Goal: Task Accomplishment & Management: Manage account settings

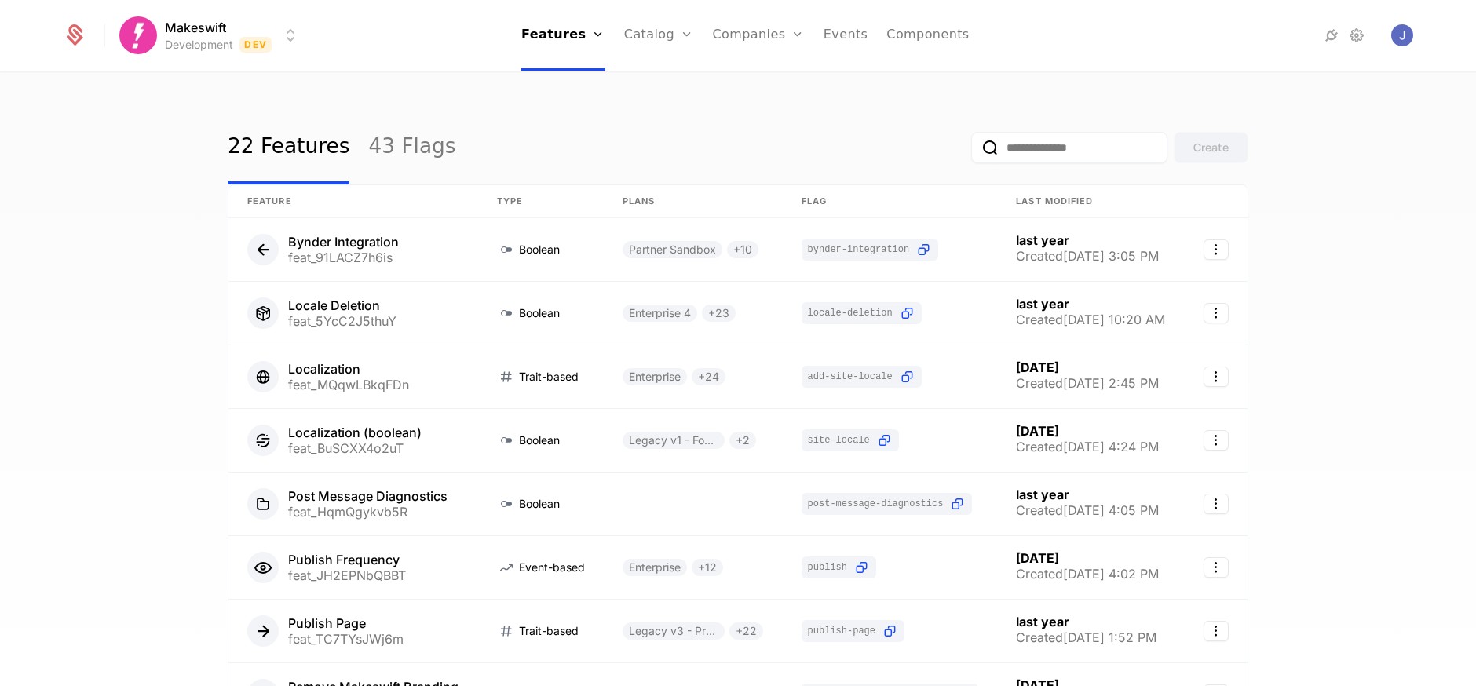
click at [105, 253] on div "22 Features 43 Flags Create Feature Type Plans Flag Last Modified Bynder Integr…" at bounding box center [738, 384] width 1476 height 622
click at [271, 12] on div "Makeswift Development Dev Features Features Flags Catalog Plans Add Ons Configu…" at bounding box center [737, 35] width 1349 height 71
click at [270, 20] on html "Makeswift Development Dev Features Features Flags Catalog Plans Add Ons Configu…" at bounding box center [738, 343] width 1476 height 686
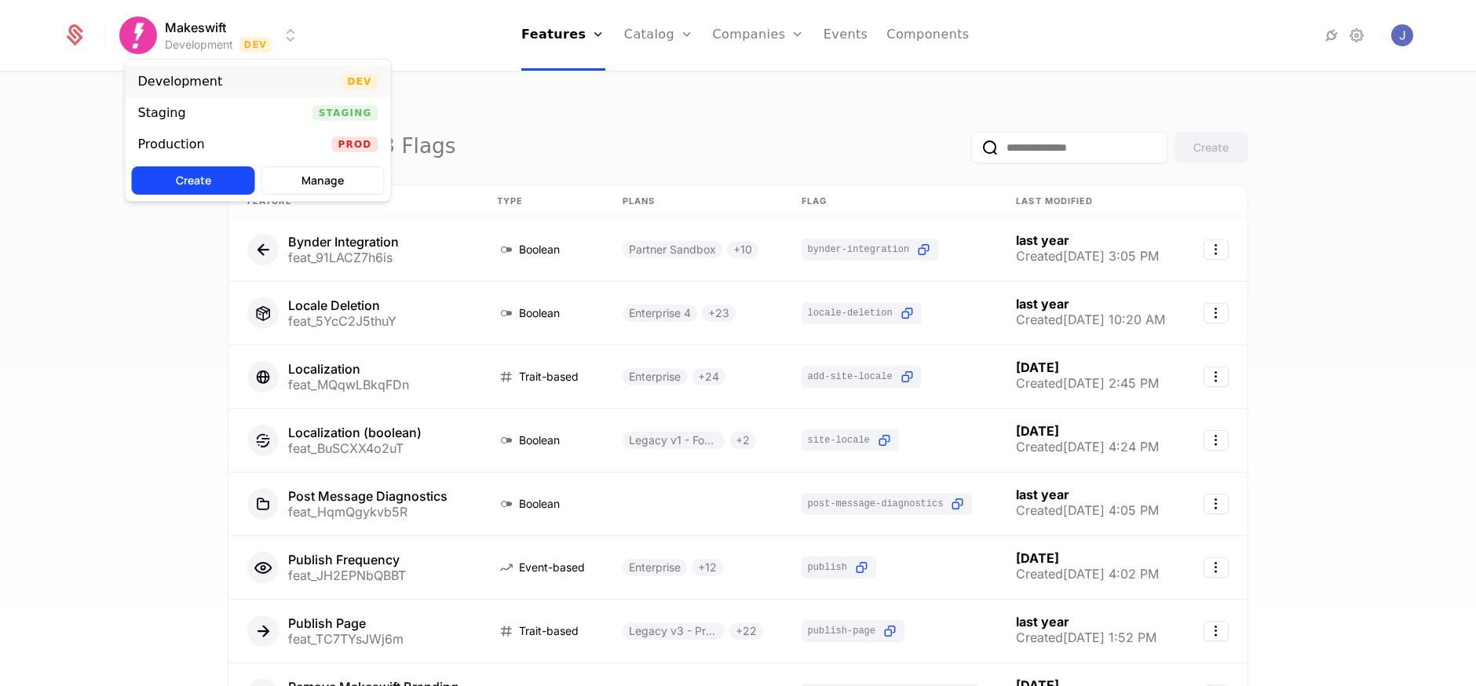
click at [241, 85] on div "Development Dev" at bounding box center [258, 81] width 265 height 31
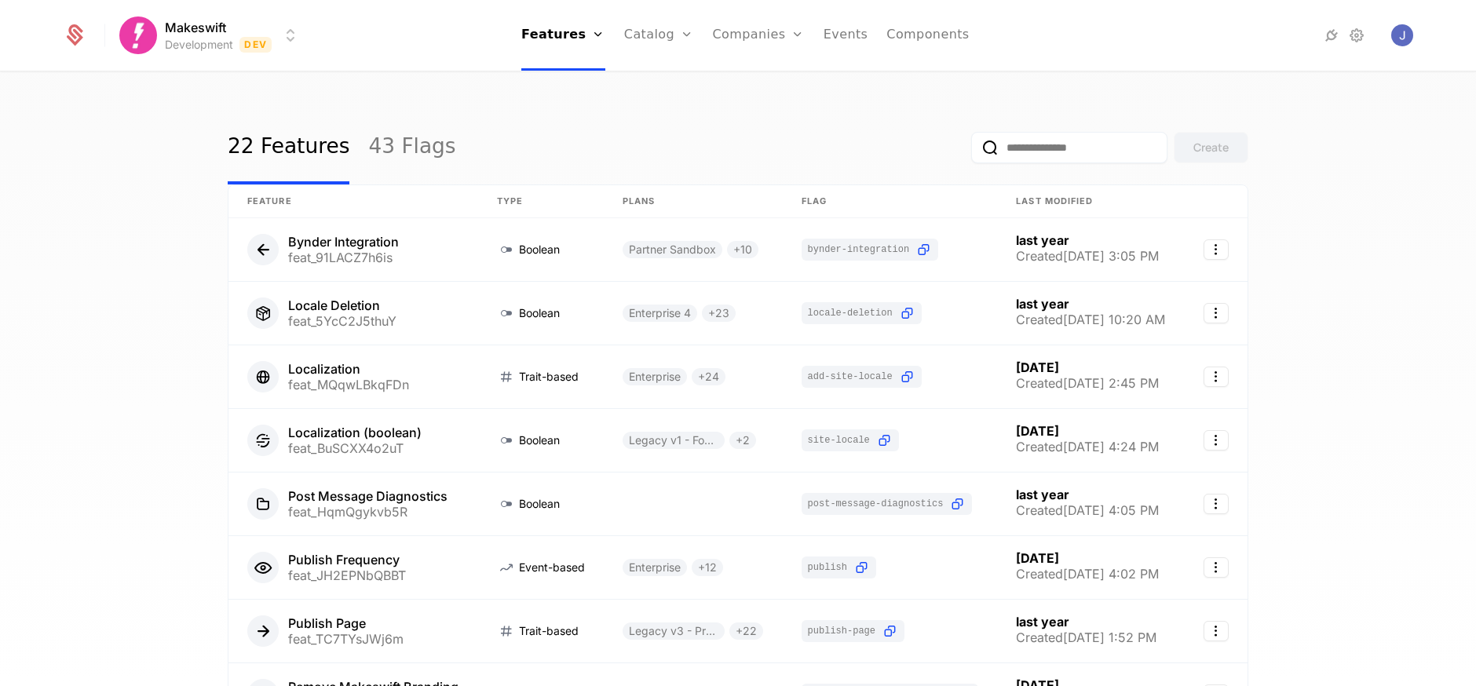
click at [74, 185] on div "22 Features 43 Flags Create Feature Type Plans Flag Last Modified Bynder Integr…" at bounding box center [738, 384] width 1476 height 622
click at [416, 141] on link "43 Flags" at bounding box center [411, 148] width 87 height 74
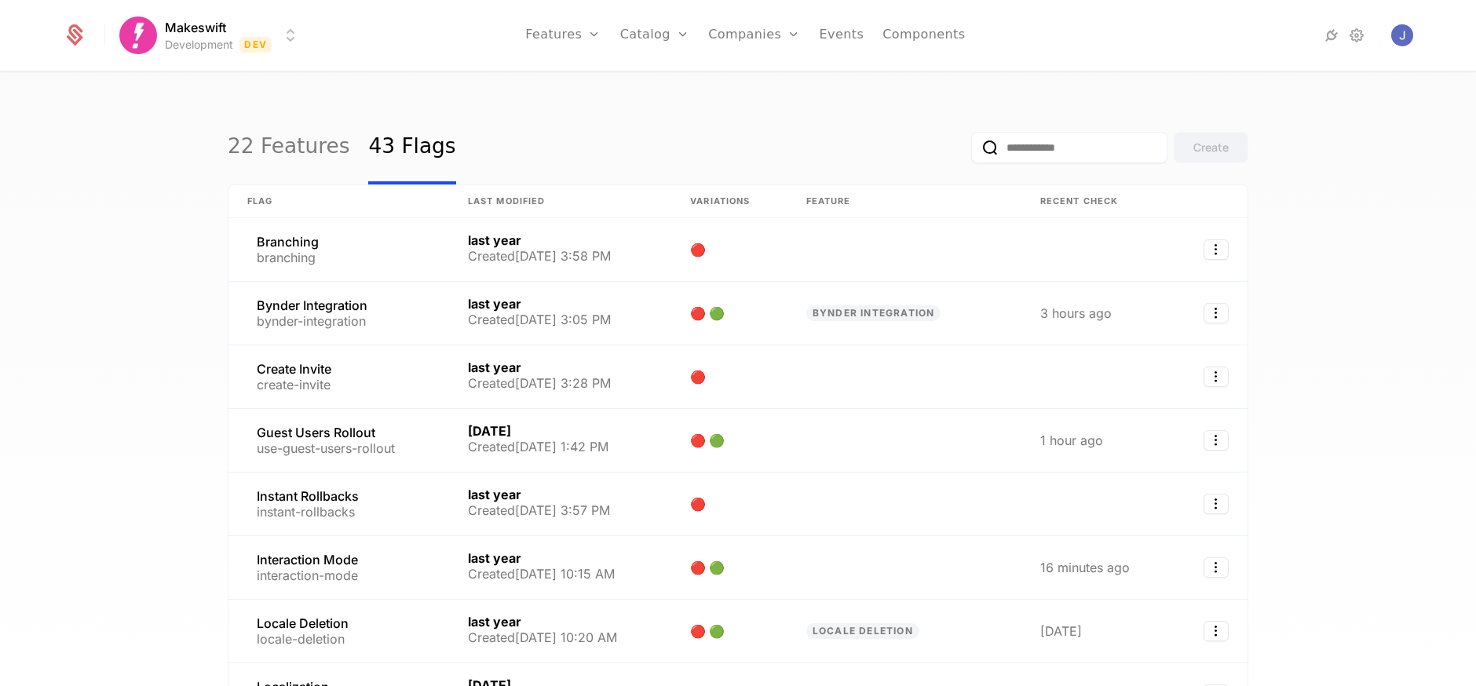
click at [539, 78] on div "22 Features 43 Flags Create Flag Last Modified Variations Feature Recent check …" at bounding box center [738, 384] width 1476 height 622
drag, startPoint x: 1082, startPoint y: 137, endPoint x: 1229, endPoint y: 168, distance: 149.9
click at [1083, 137] on input "email" at bounding box center [1069, 147] width 196 height 31
click at [1406, 40] on img "Open user button" at bounding box center [1402, 35] width 22 height 22
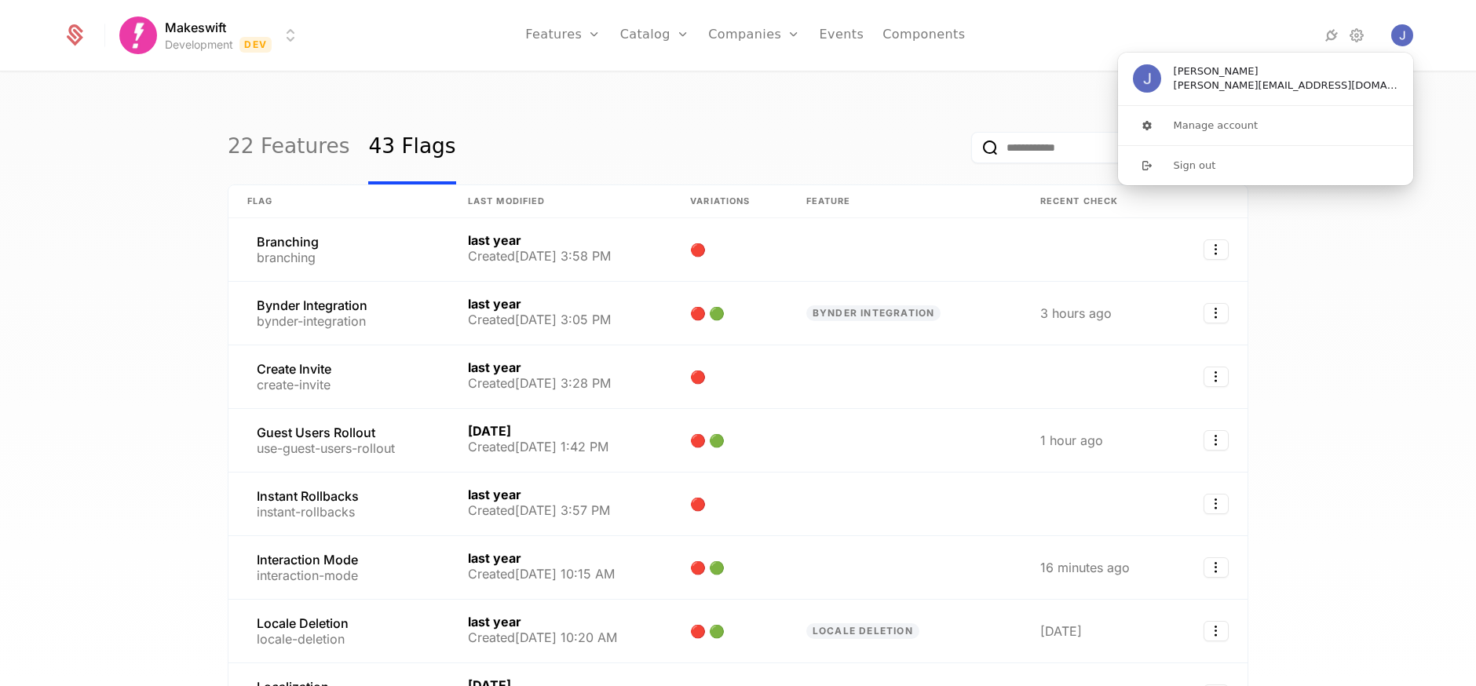
click at [1461, 108] on div "22 Features 43 Flags Create Flag Last Modified Variations Feature Recent check …" at bounding box center [738, 384] width 1476 height 622
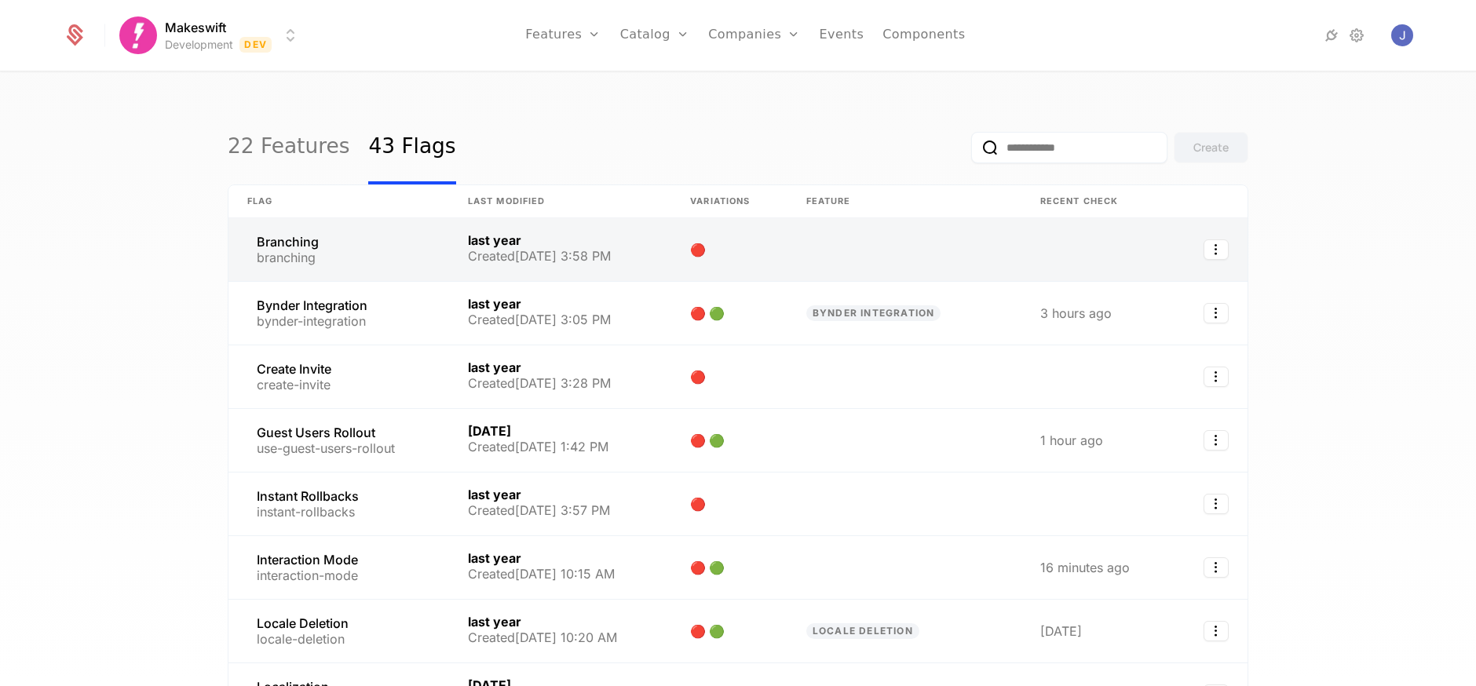
click at [377, 256] on link at bounding box center [338, 249] width 221 height 63
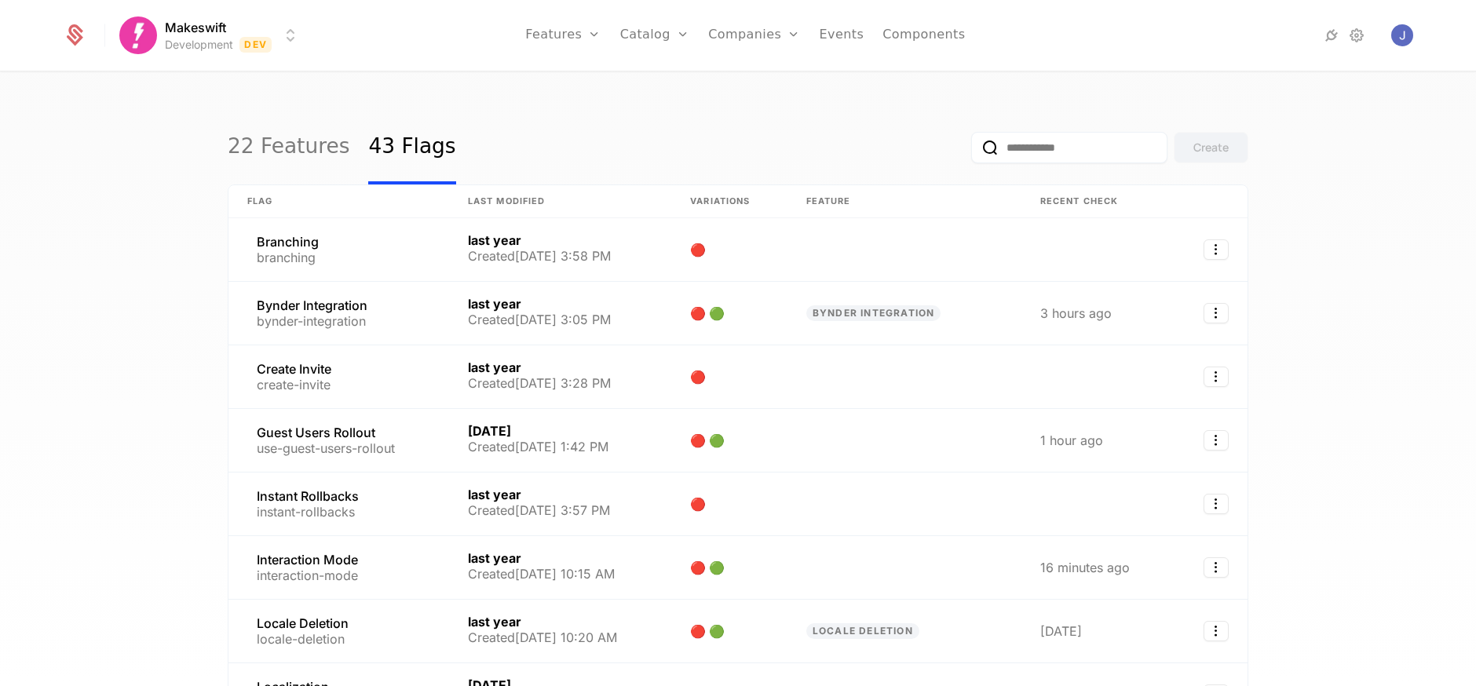
click at [127, 227] on div "22 Features 43 Flags Create Flag Last Modified Variations Feature Recent check …" at bounding box center [738, 384] width 1476 height 622
click at [996, 144] on input "email" at bounding box center [1069, 147] width 196 height 31
drag, startPoint x: 838, startPoint y: 140, endPoint x: 1202, endPoint y: 144, distance: 363.4
click at [849, 138] on div "22 Features 43 Flags Create" at bounding box center [738, 148] width 1020 height 74
click at [273, 137] on link "22 Features" at bounding box center [289, 148] width 122 height 74
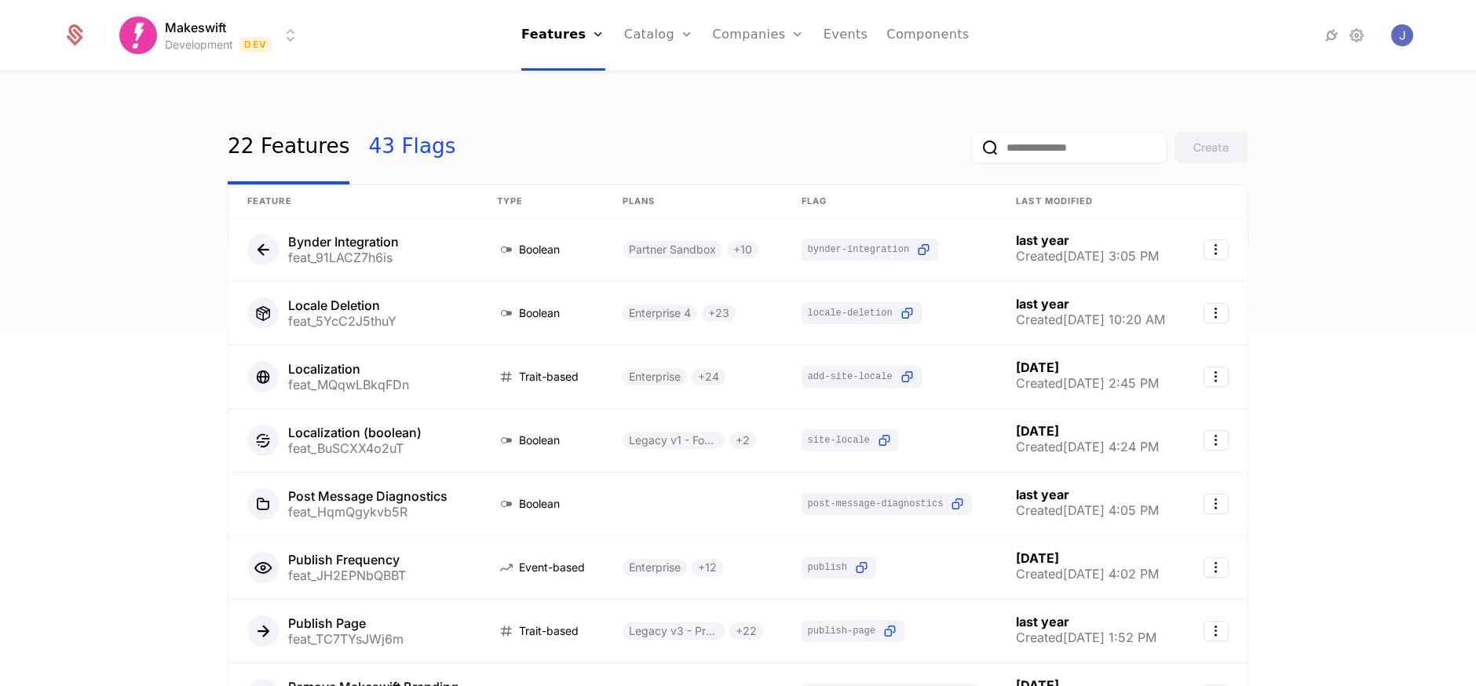
click at [390, 152] on link "43 Flags" at bounding box center [411, 148] width 87 height 74
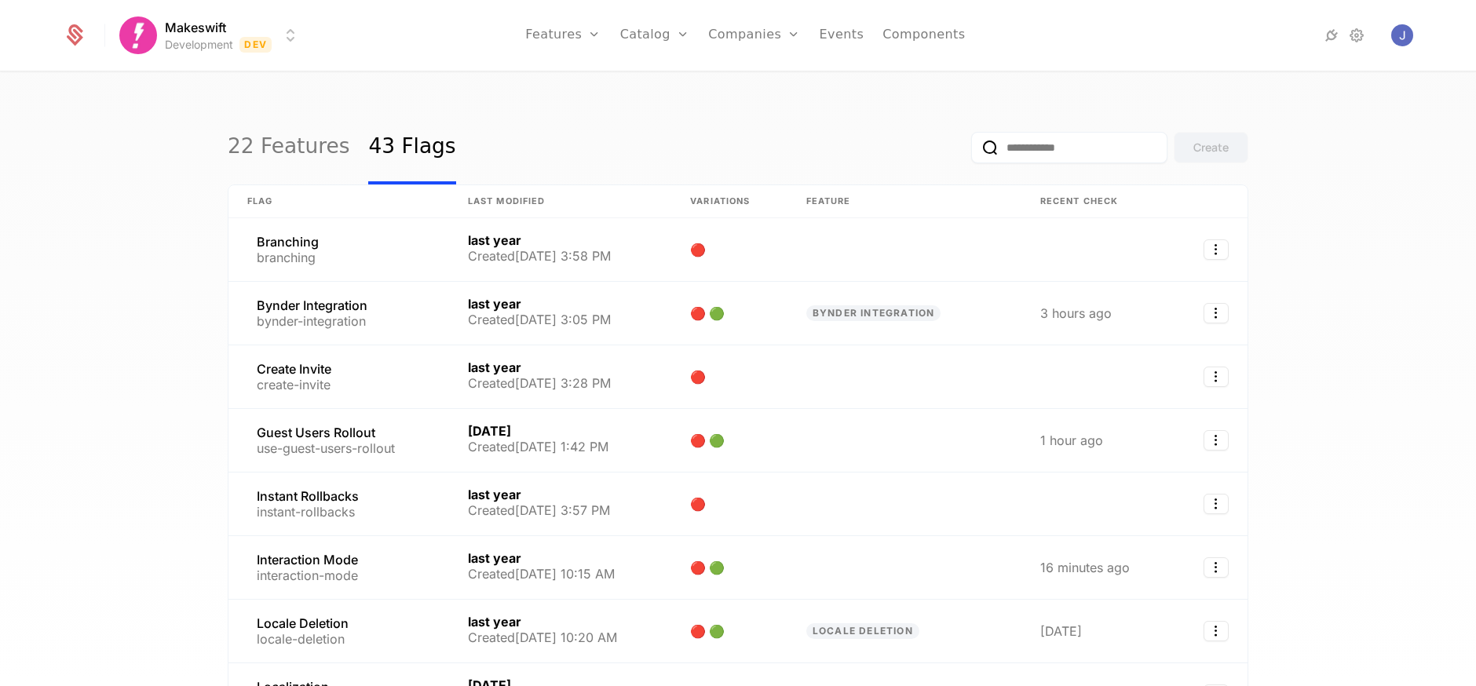
click at [227, 31] on html "Makeswift Development Dev Features Features Flags Catalog Plans Add Ons Configu…" at bounding box center [738, 343] width 1476 height 686
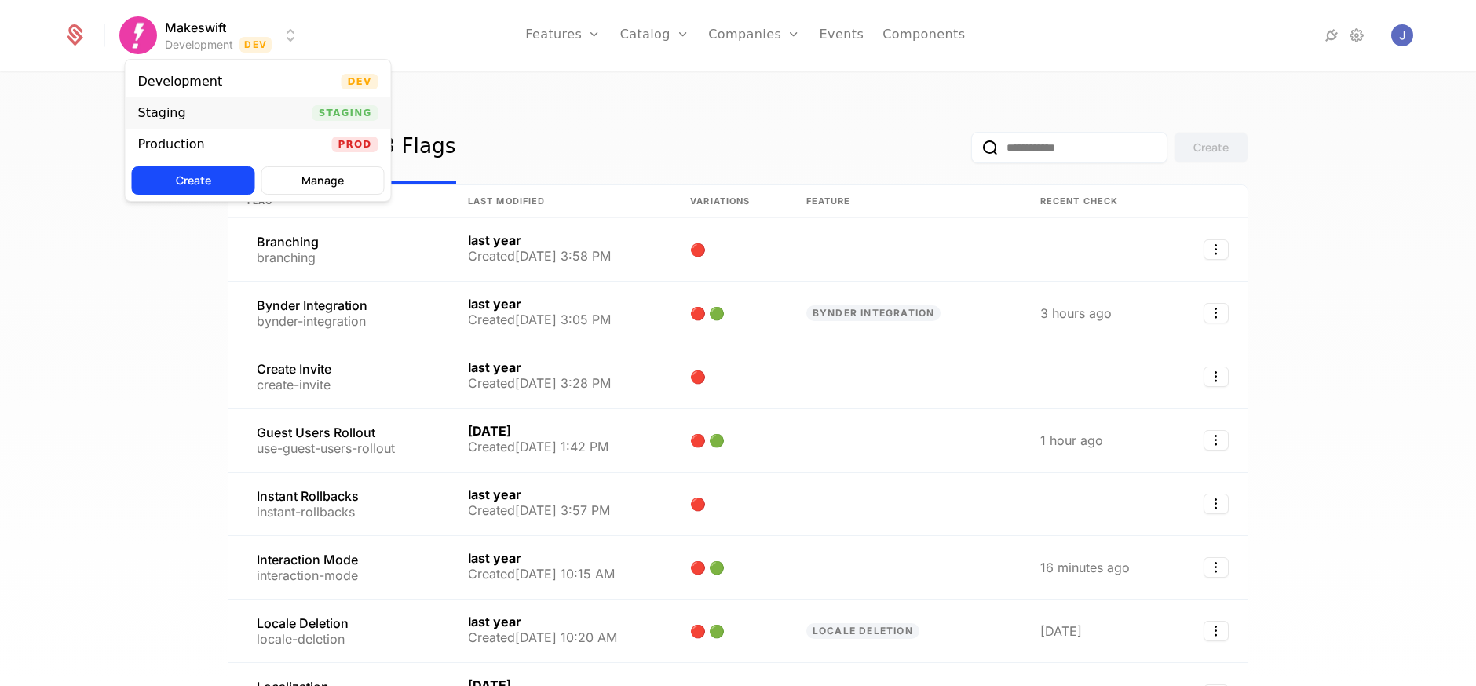
click at [209, 115] on div "Staging Staging" at bounding box center [258, 112] width 265 height 31
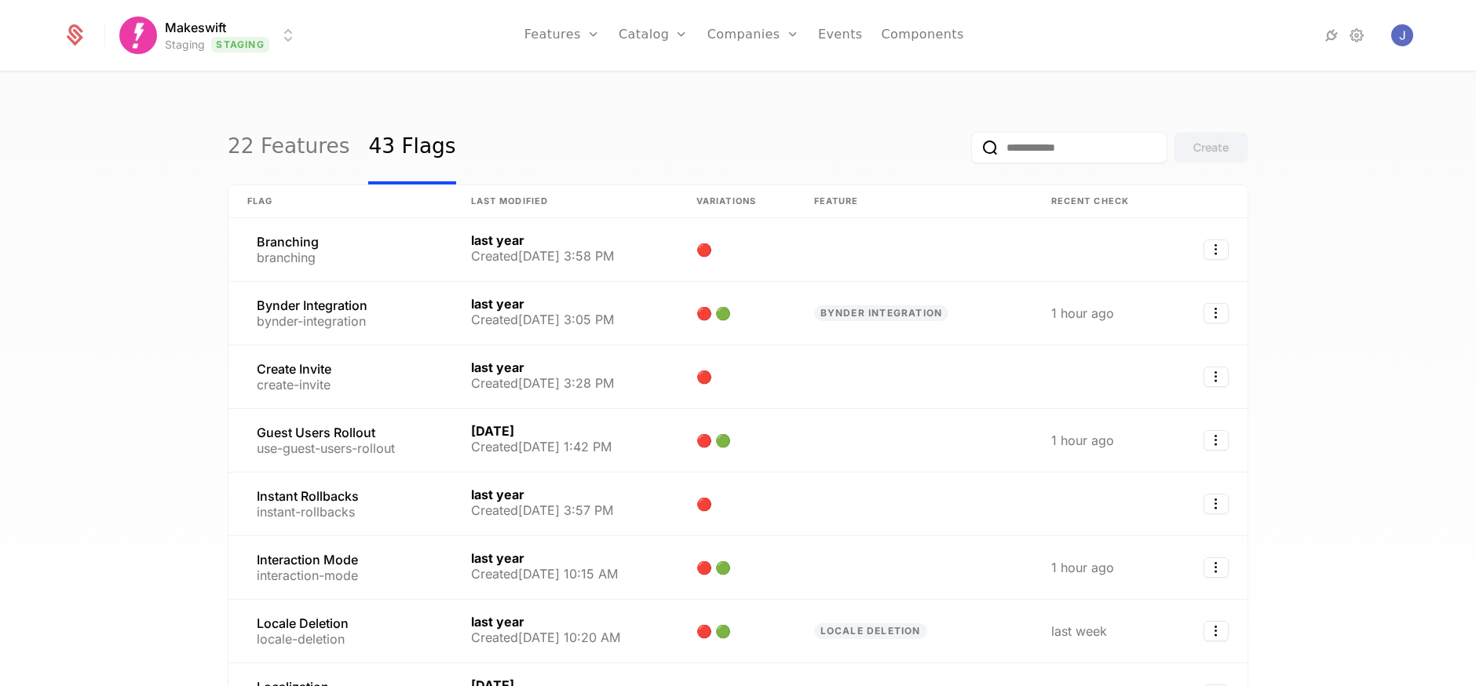
click at [259, 50] on html "Makeswift Staging Staging Features Features Flags Catalog Plans Add Ons Configu…" at bounding box center [738, 343] width 1476 height 686
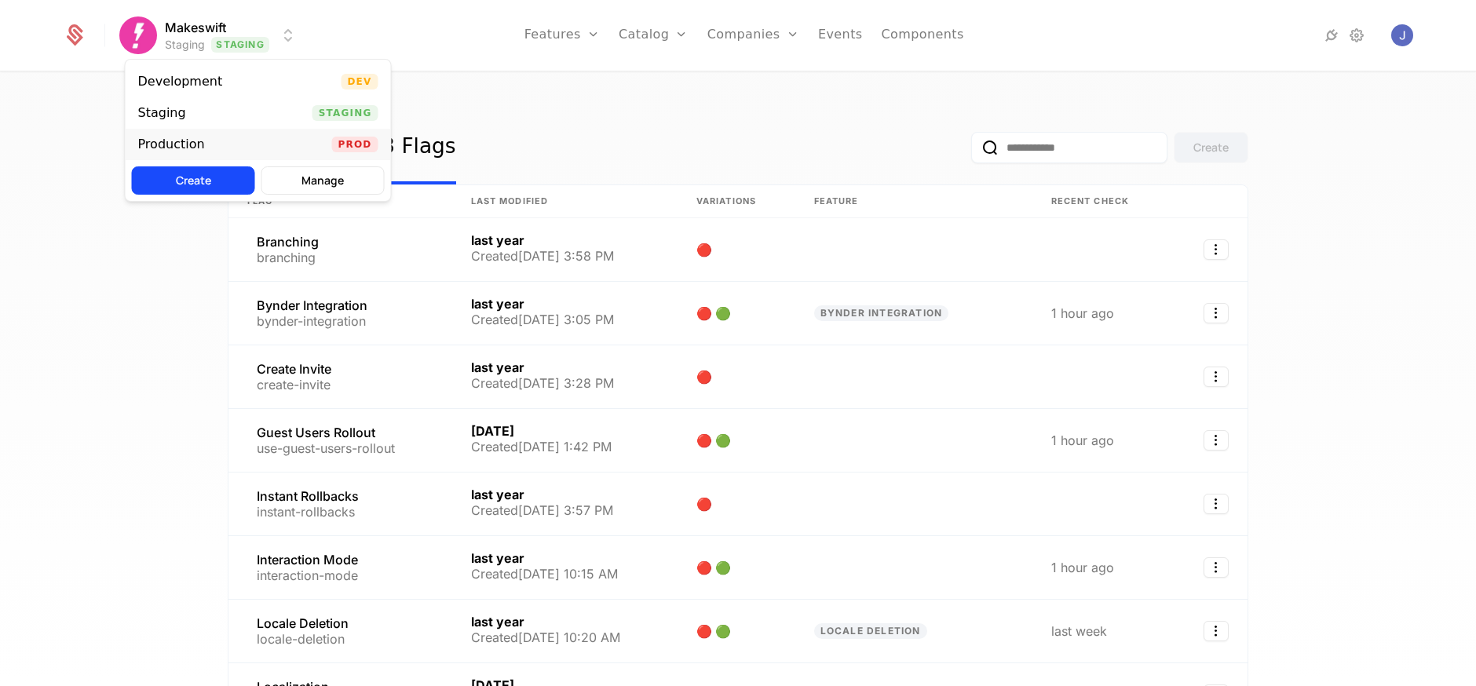
click at [227, 144] on div "Production Prod" at bounding box center [258, 144] width 265 height 31
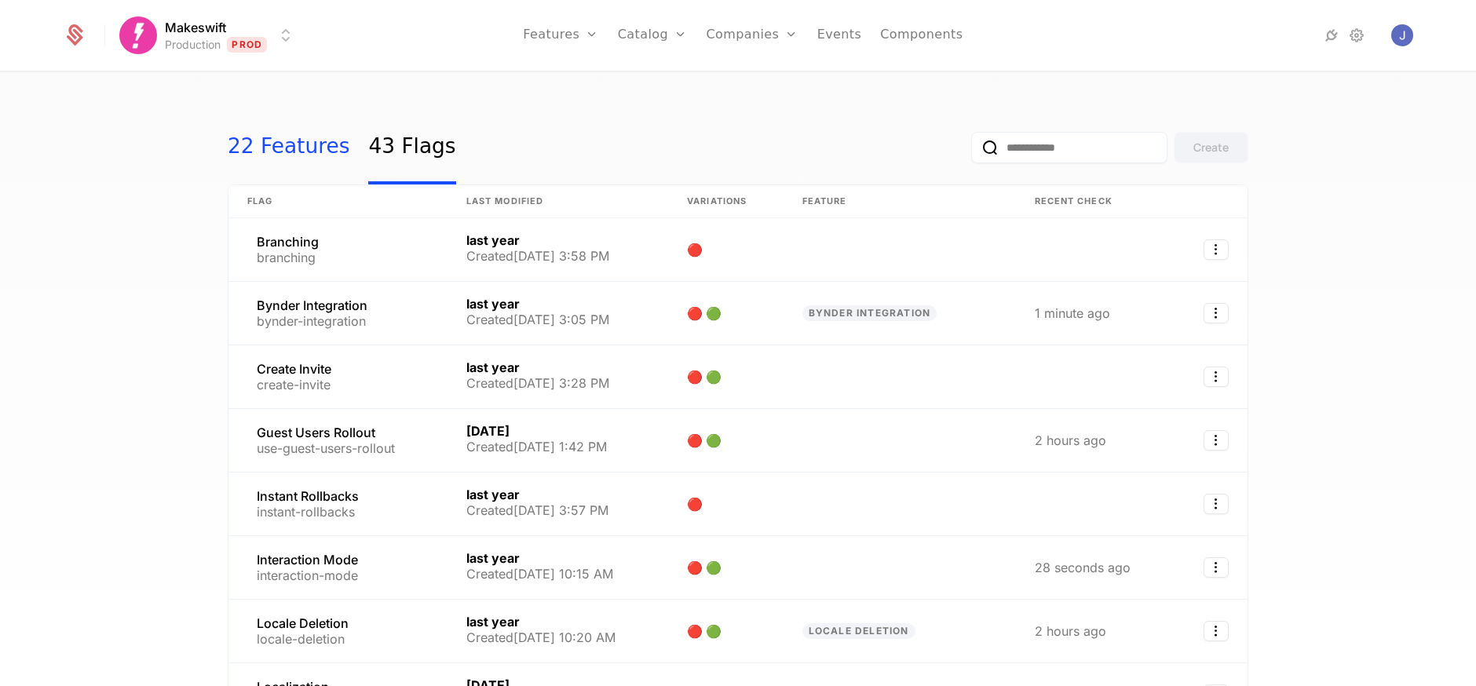
click at [250, 129] on link "22 Features" at bounding box center [289, 148] width 122 height 74
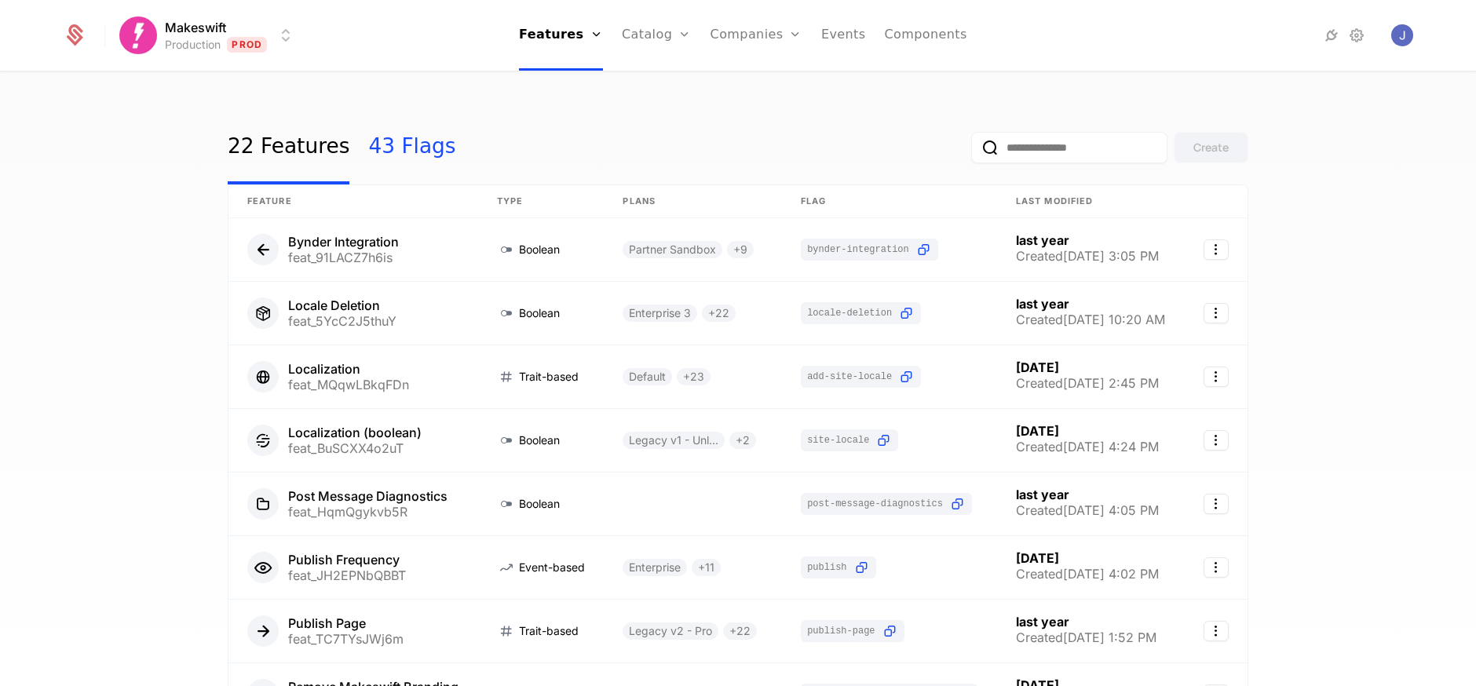
click at [409, 127] on link "43 Flags" at bounding box center [411, 148] width 87 height 74
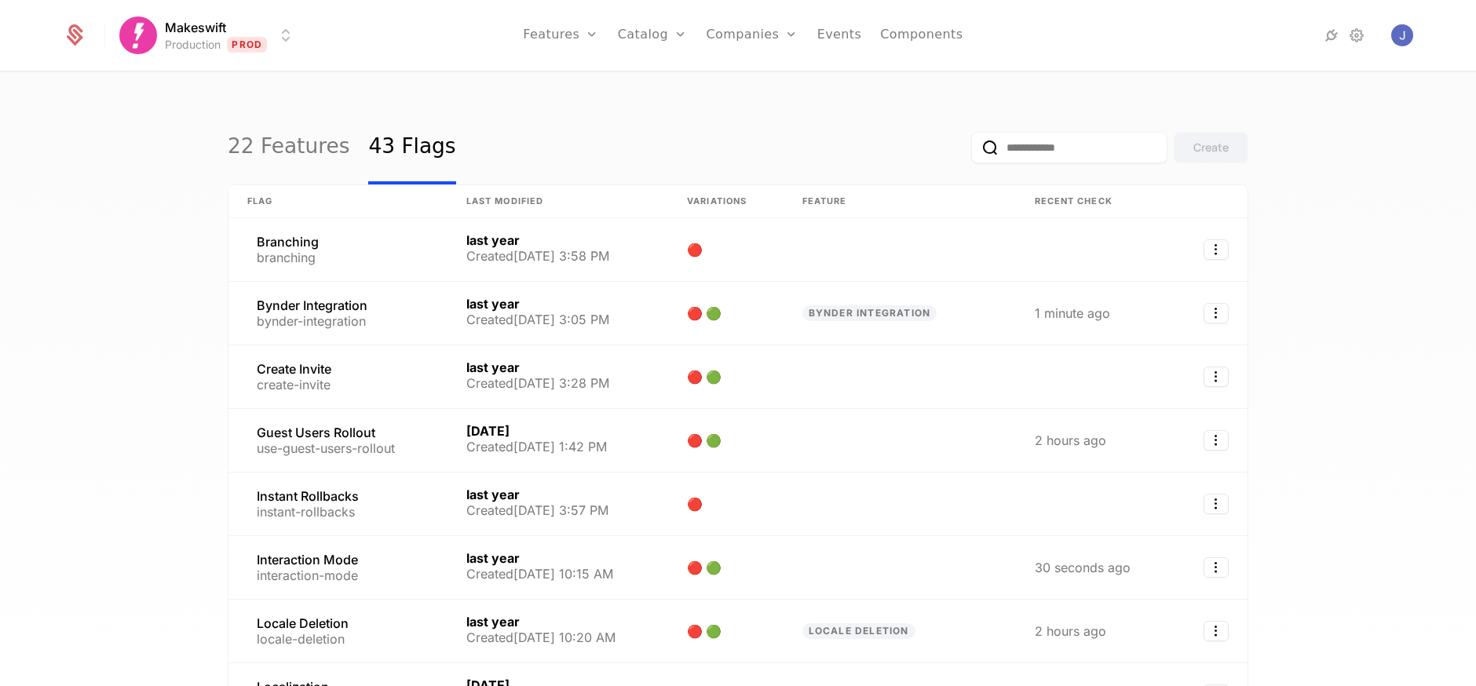
click at [255, 30] on html "Makeswift Production Prod Features Features Flags Catalog Plans Add Ons Configu…" at bounding box center [738, 343] width 1476 height 686
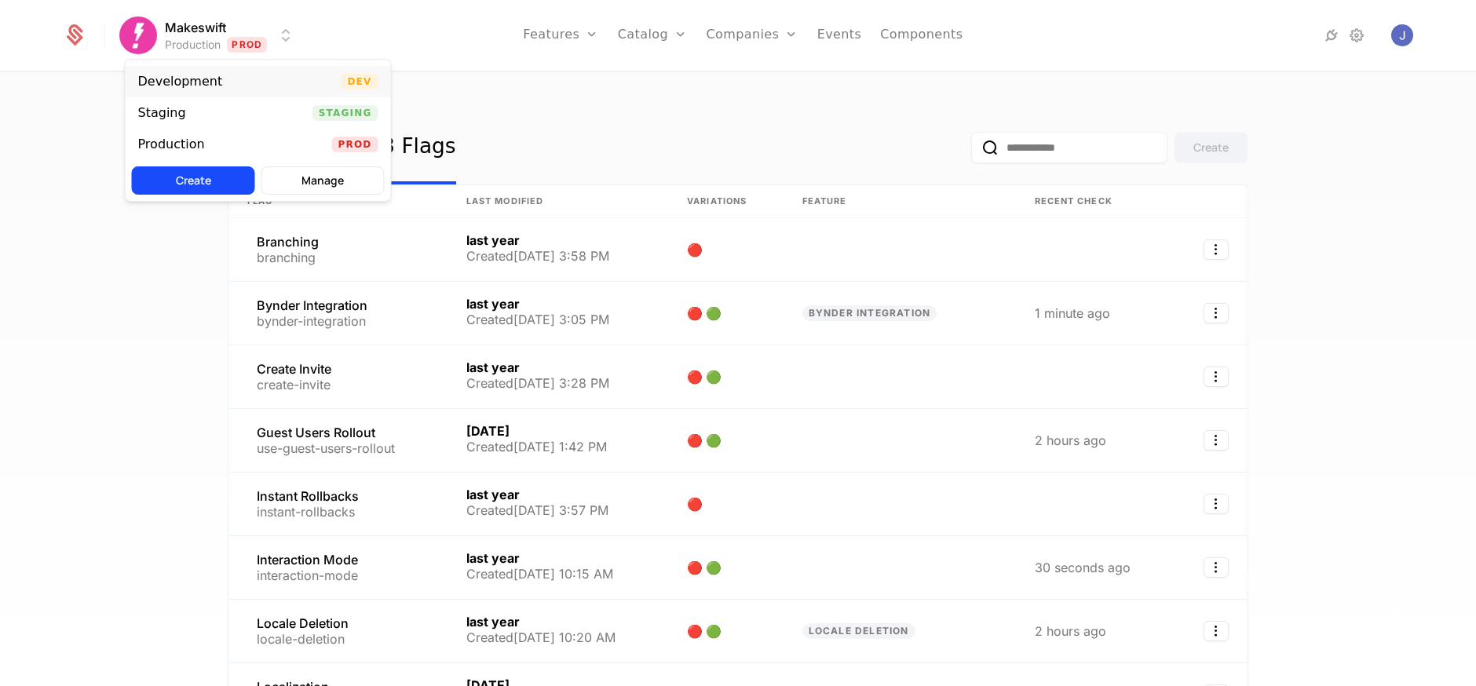
click at [246, 74] on div "Development Dev" at bounding box center [258, 81] width 265 height 31
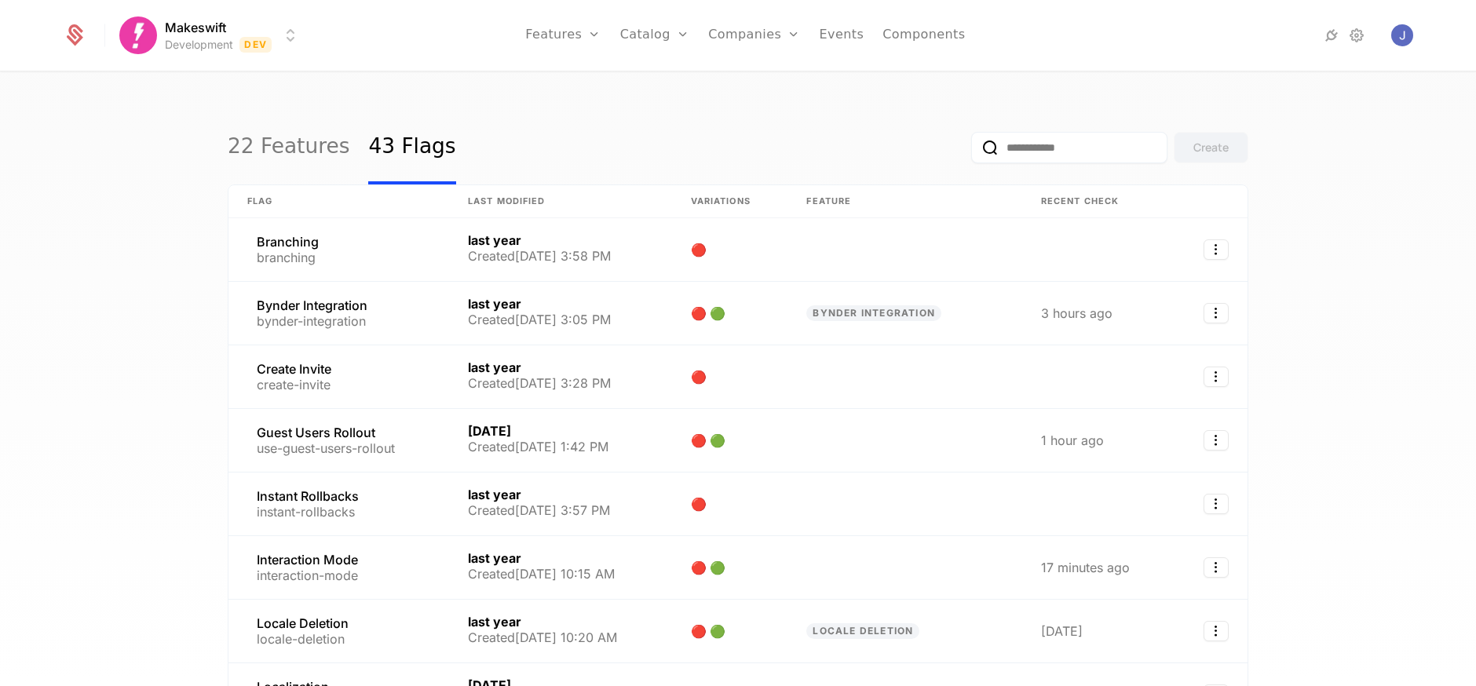
click at [266, 31] on html "Makeswift Development Dev Features Features Flags Catalog Plans Add Ons Configu…" at bounding box center [738, 343] width 1476 height 686
click at [637, 63] on html "Makeswift Development Dev Features Features Flags Catalog Plans Add Ons Configu…" at bounding box center [738, 343] width 1476 height 686
click at [1299, 121] on div "22 Features 43 Flags Create Flag Last Modified Variations Feature Recent check …" at bounding box center [738, 384] width 1476 height 622
click at [1396, 35] on img "Open user button" at bounding box center [1402, 35] width 22 height 22
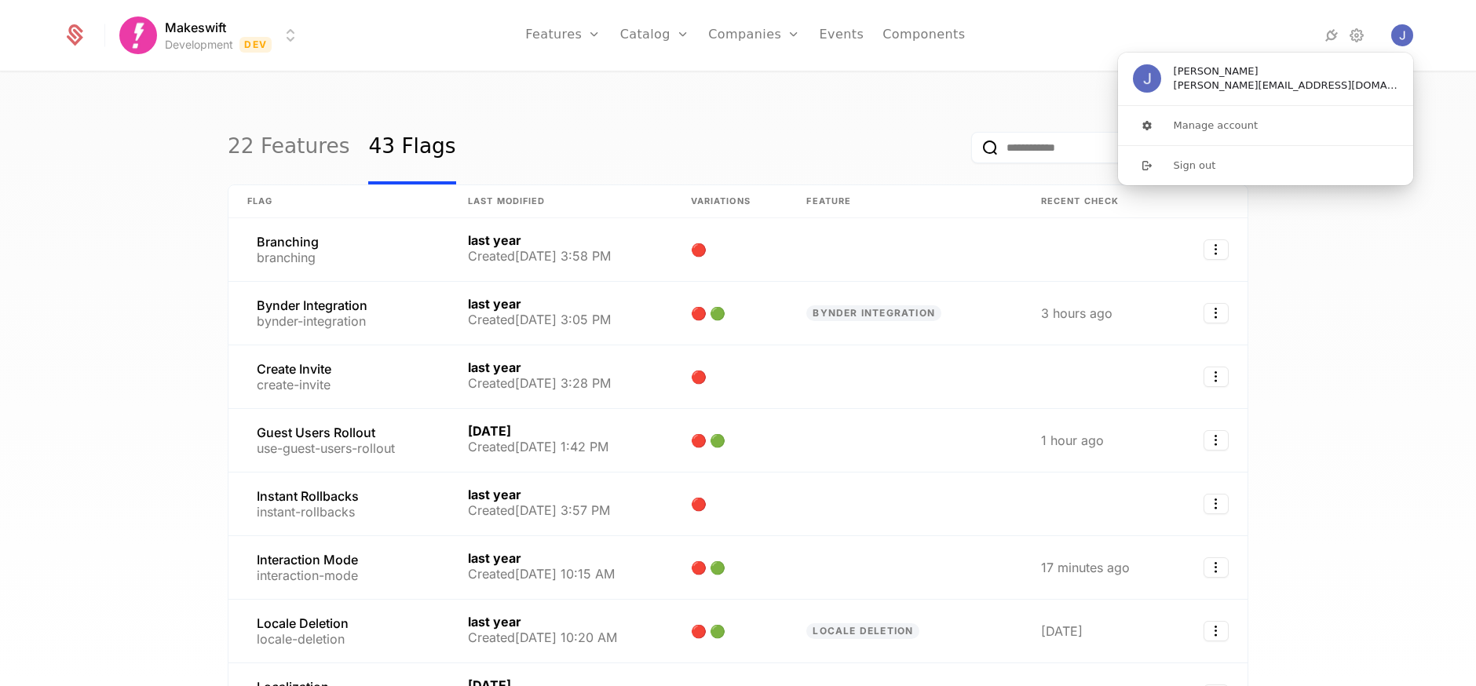
click at [1450, 104] on div "22 Features 43 Flags Create Flag Last Modified Variations Feature Recent check …" at bounding box center [738, 384] width 1476 height 622
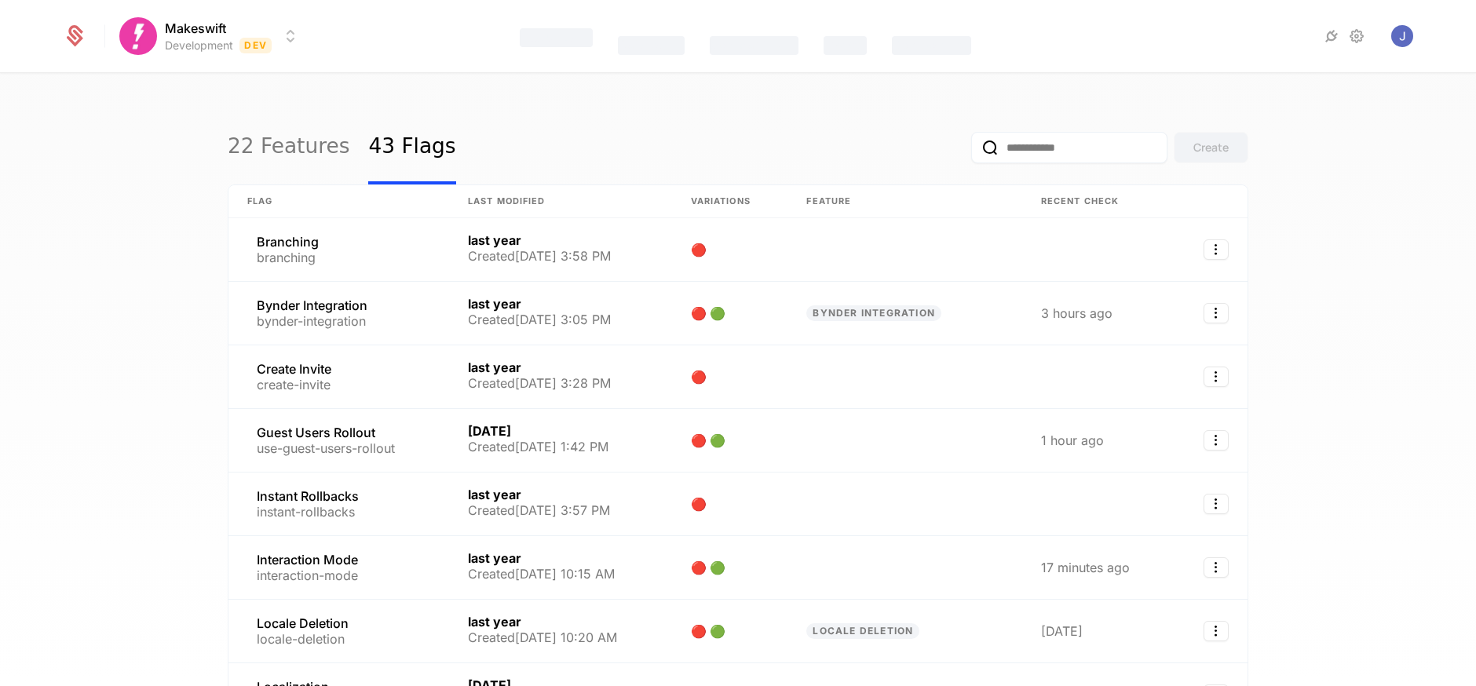
click at [1061, 144] on input "email" at bounding box center [1069, 147] width 196 height 31
type input "*****"
click at [971, 151] on button "submit" at bounding box center [971, 151] width 0 height 0
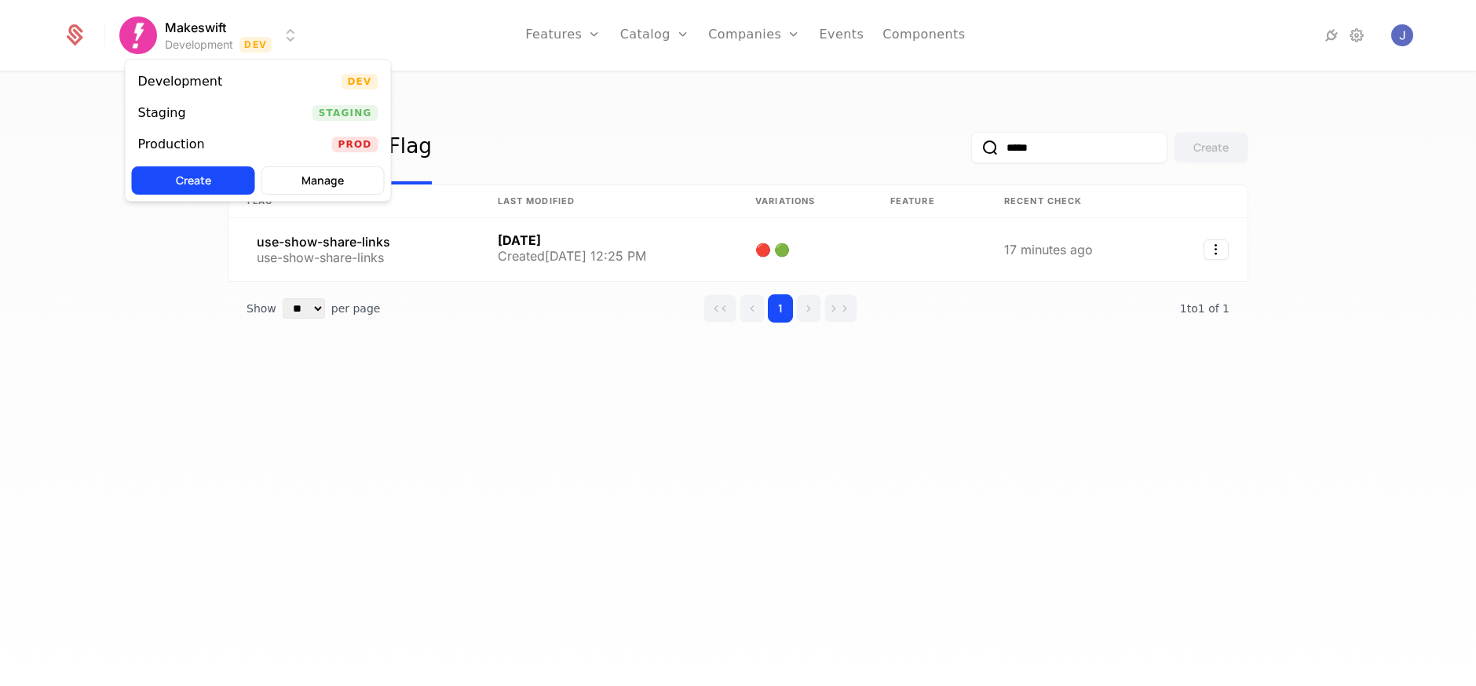
click at [292, 39] on html "Makeswift Development Dev Features Features Flags Catalog Plans Add Ons Configu…" at bounding box center [738, 343] width 1476 height 686
click at [253, 119] on div "Staging Staging" at bounding box center [258, 112] width 265 height 31
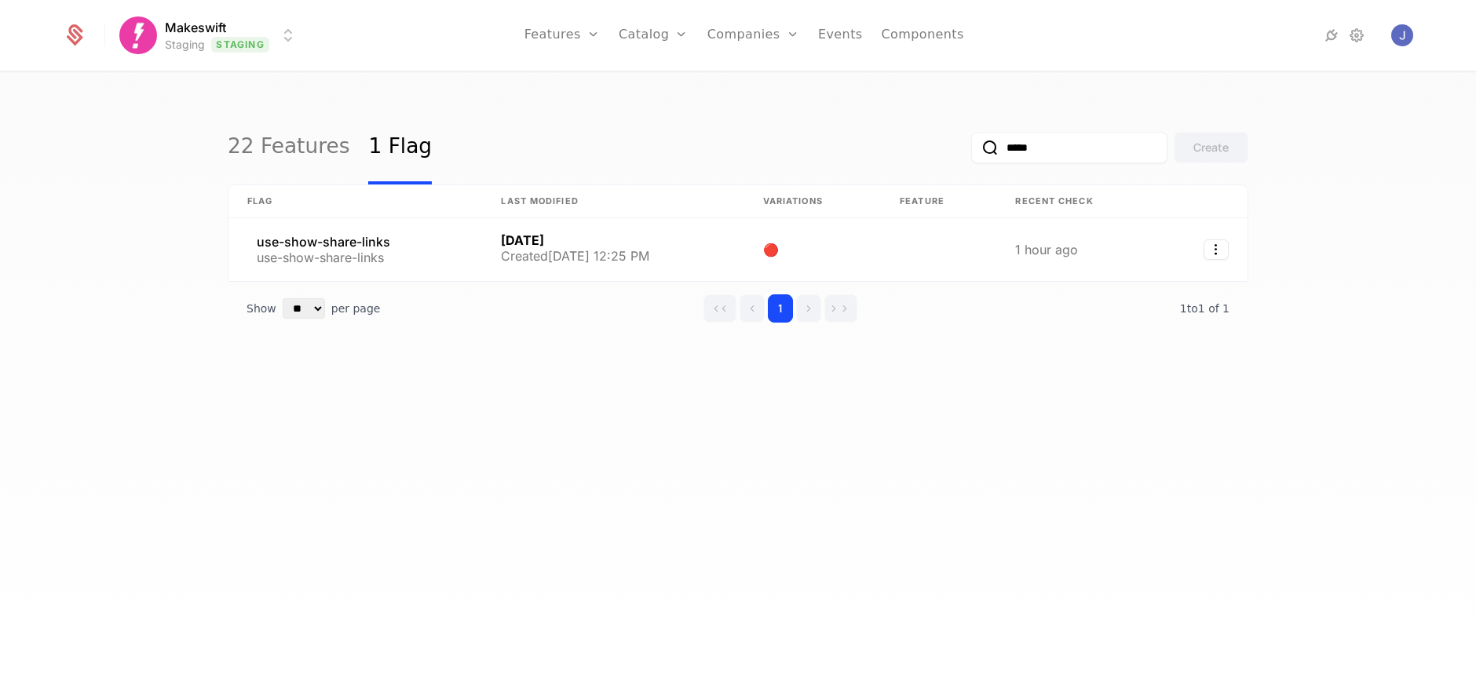
click at [205, 36] on html "Makeswift Staging Staging Features Features Flags Catalog Plans Add Ons Configu…" at bounding box center [738, 343] width 1476 height 686
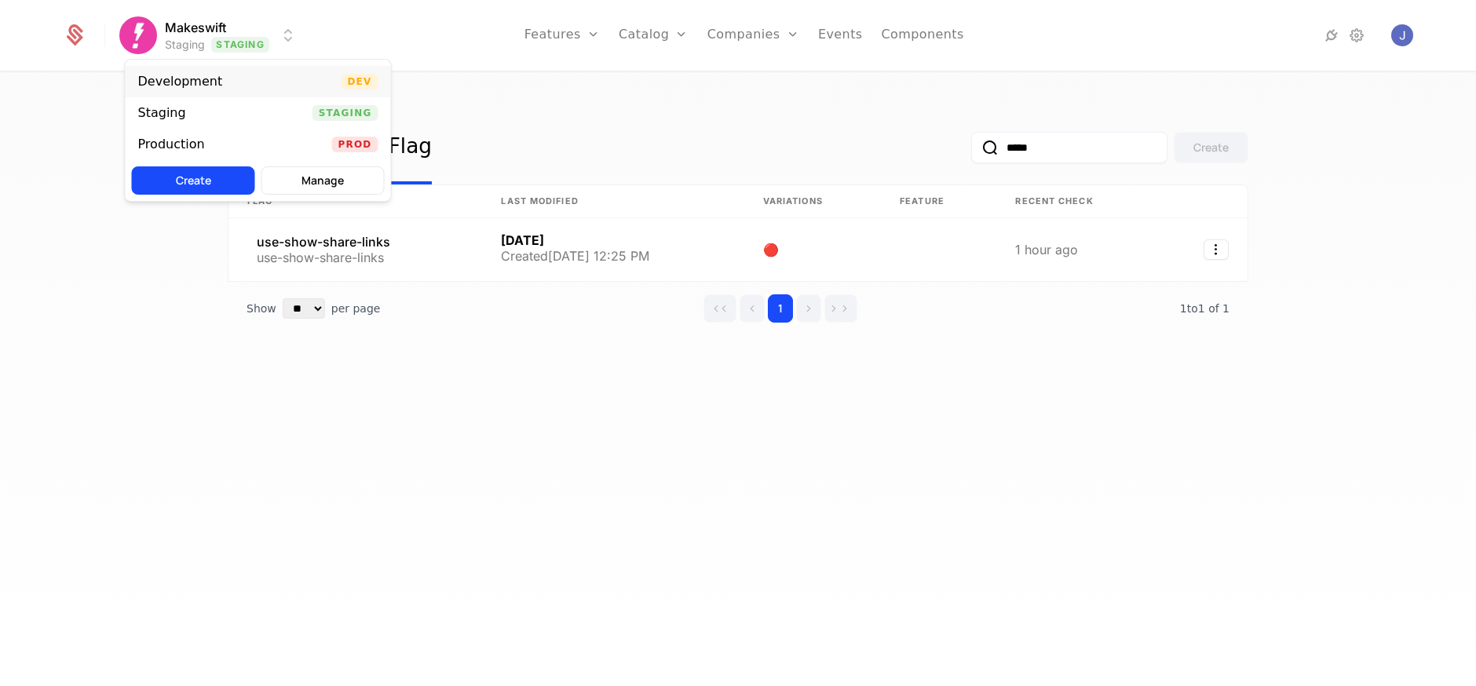
click at [205, 75] on div "Development" at bounding box center [180, 81] width 85 height 13
click at [237, 33] on html "Makeswift Development Dev Features Features Flags Catalog Plans Add Ons Configu…" at bounding box center [738, 343] width 1476 height 686
click at [228, 112] on div "Staging Staging" at bounding box center [258, 112] width 265 height 31
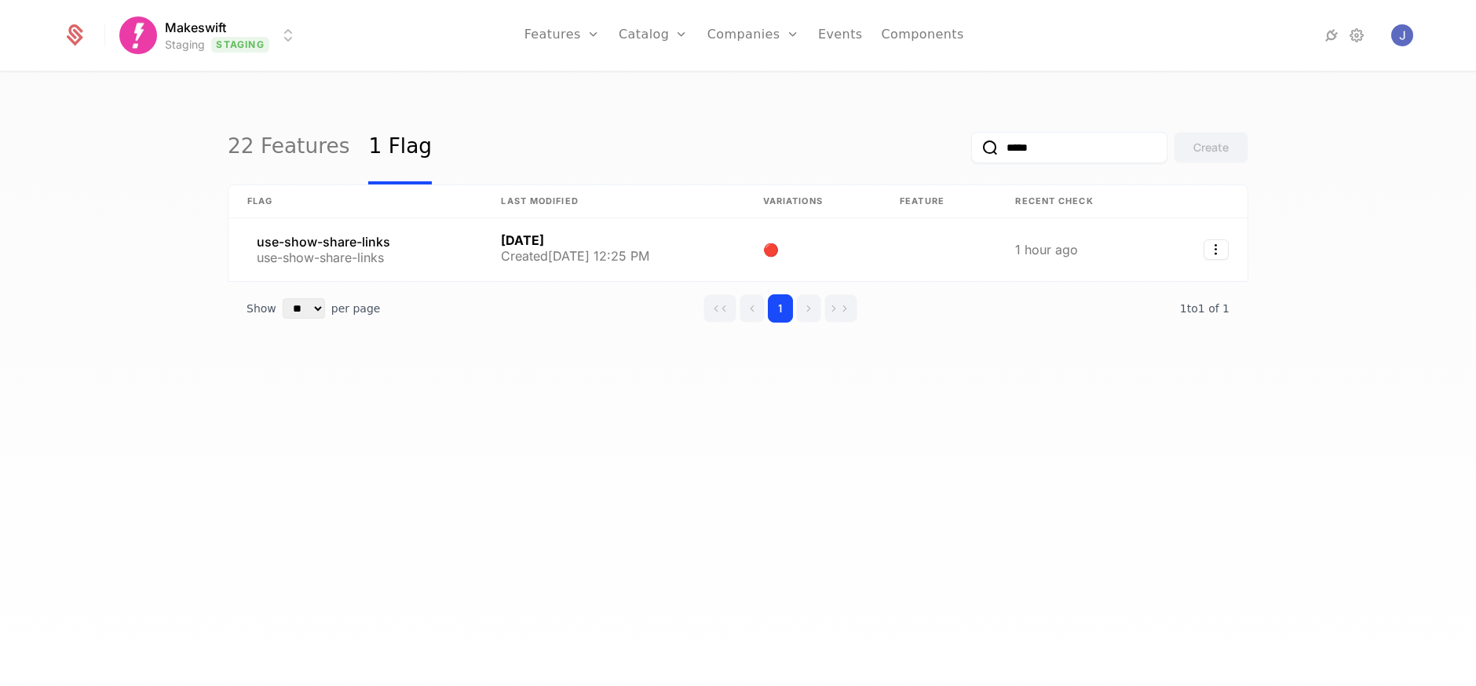
click at [253, 48] on html "Makeswift Staging Staging Features Features Flags Catalog Plans Add Ons Configu…" at bounding box center [738, 343] width 1476 height 686
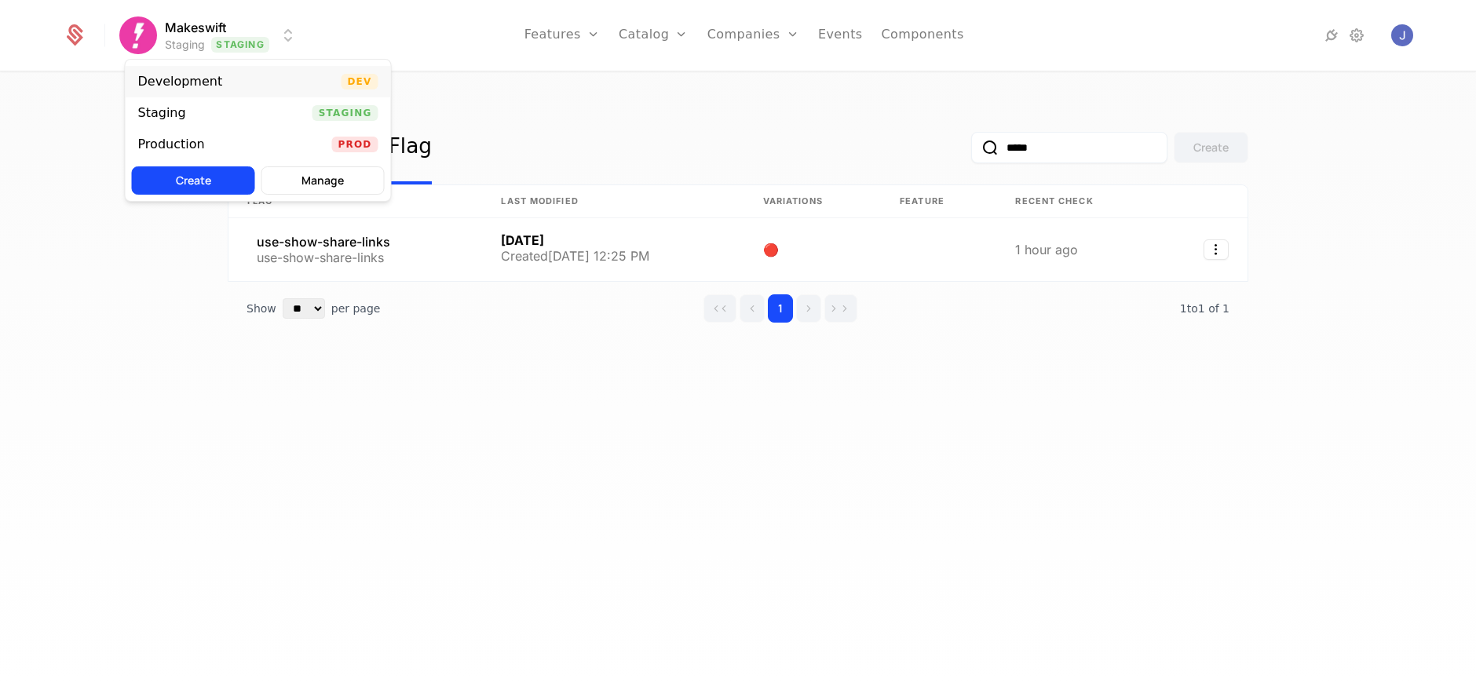
click at [249, 91] on div "Development Dev" at bounding box center [258, 81] width 265 height 31
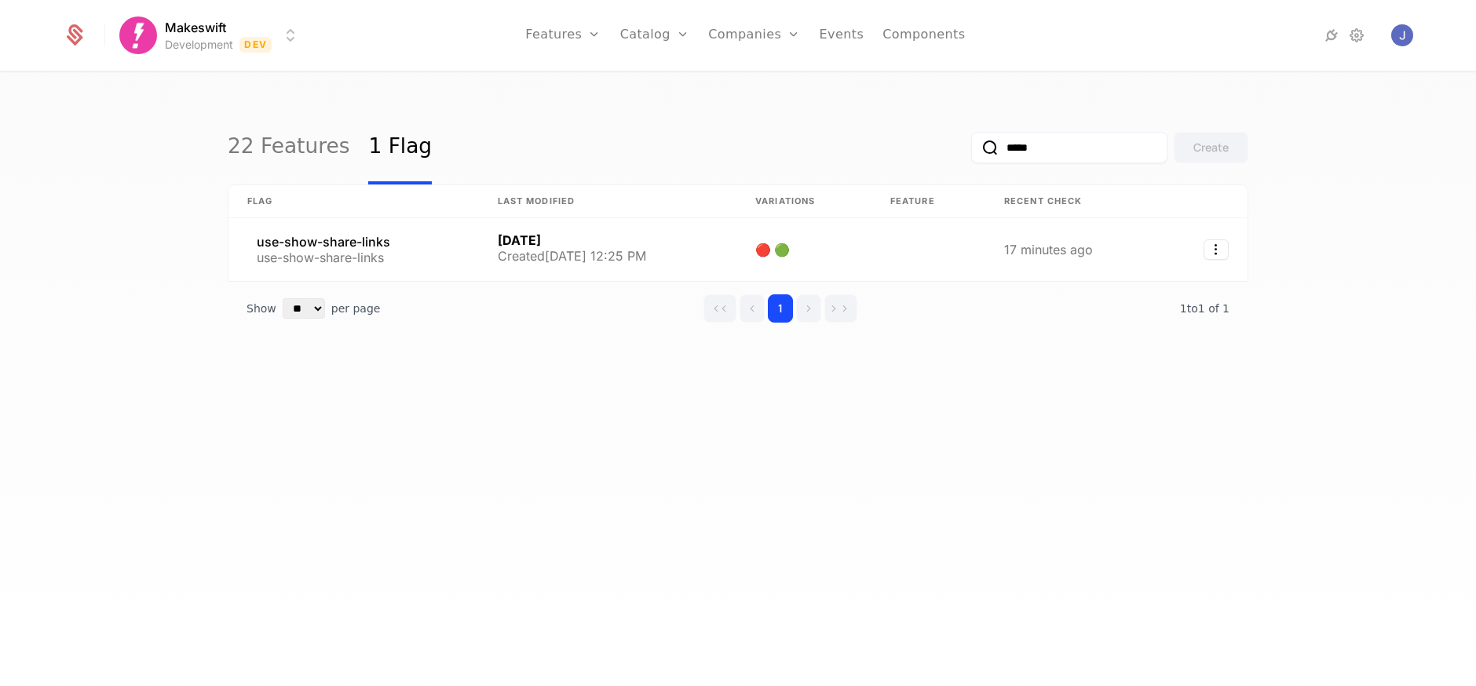
click at [258, 48] on html "Makeswift Development Dev Features Features Flags Catalog Plans Add Ons Configu…" at bounding box center [738, 343] width 1476 height 686
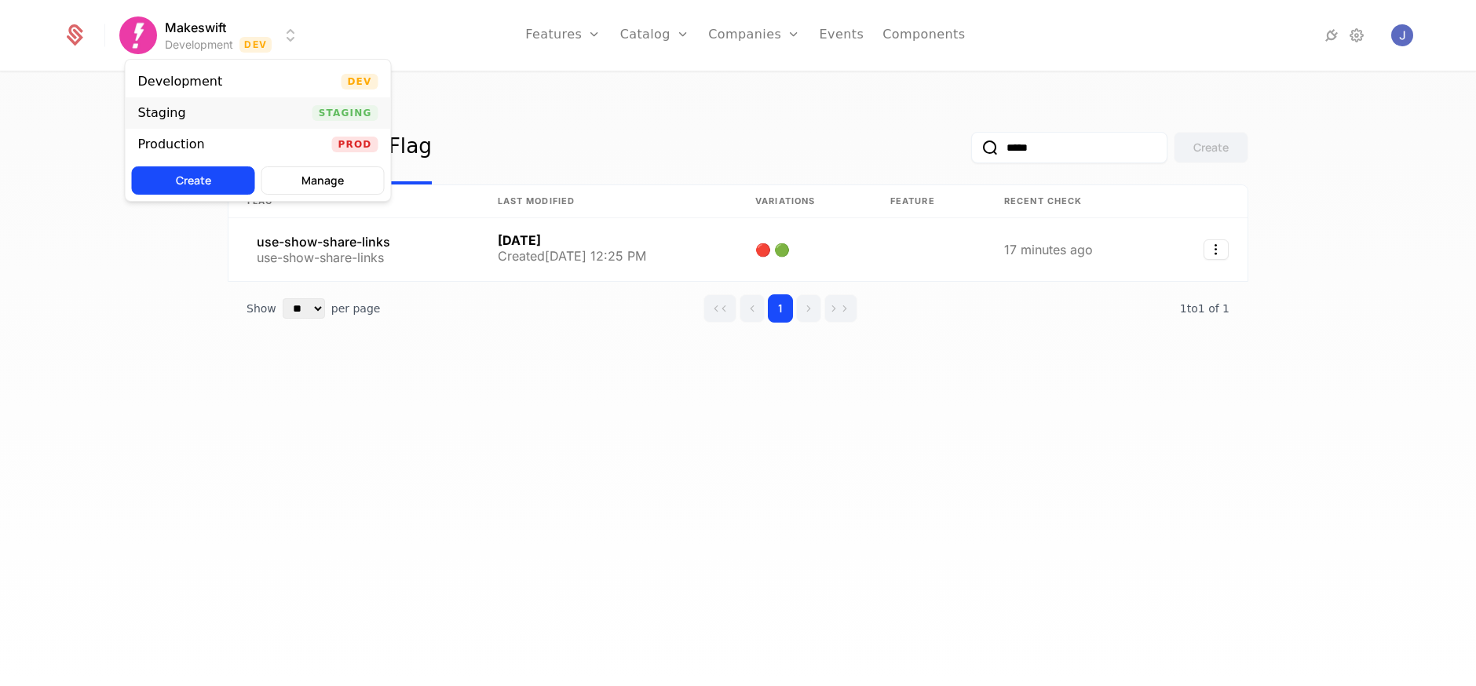
click at [255, 122] on div "Staging Staging" at bounding box center [258, 112] width 265 height 31
click at [270, 36] on html "Makeswift Staging Staging Features Features Flags Catalog Plans Add Ons Configu…" at bounding box center [738, 343] width 1476 height 686
click at [263, 133] on div "Production Prod" at bounding box center [258, 144] width 265 height 31
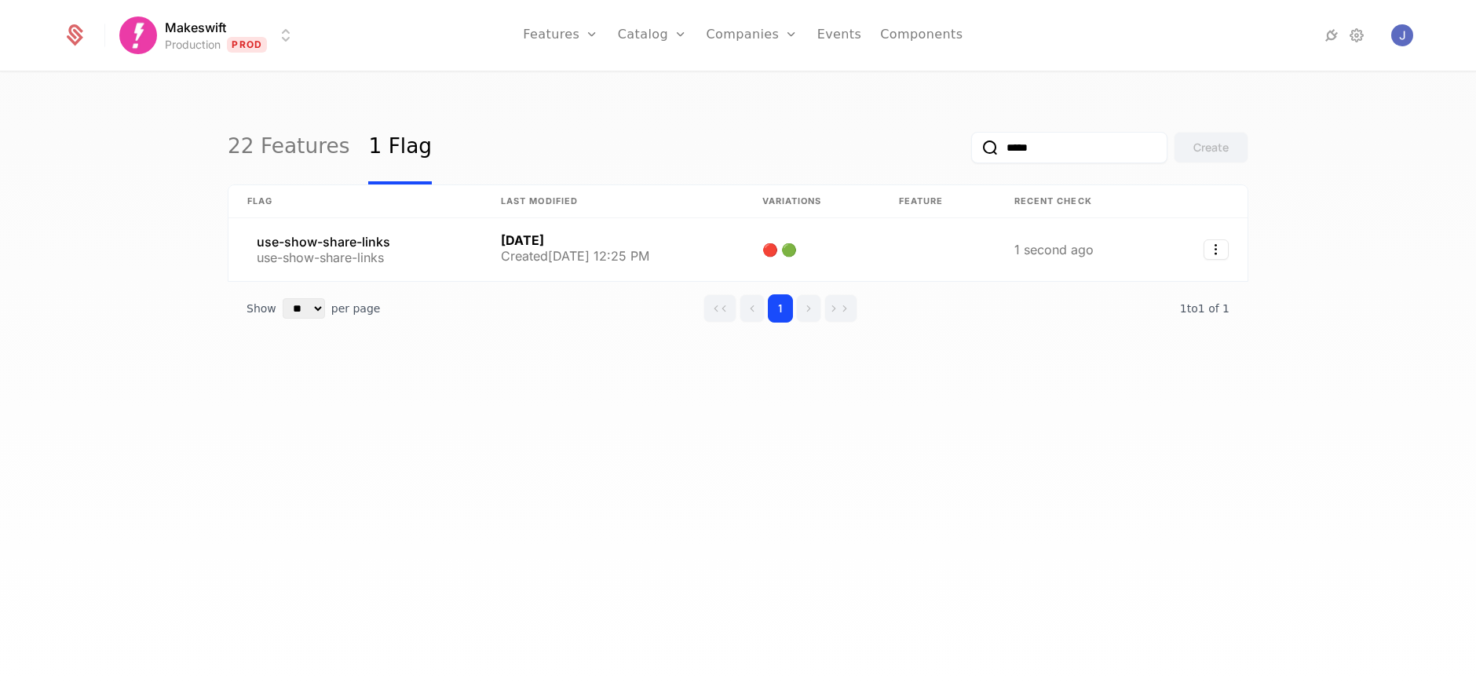
click at [1077, 138] on input "*****" at bounding box center [1069, 147] width 196 height 31
click at [971, 151] on button "submit" at bounding box center [971, 151] width 0 height 0
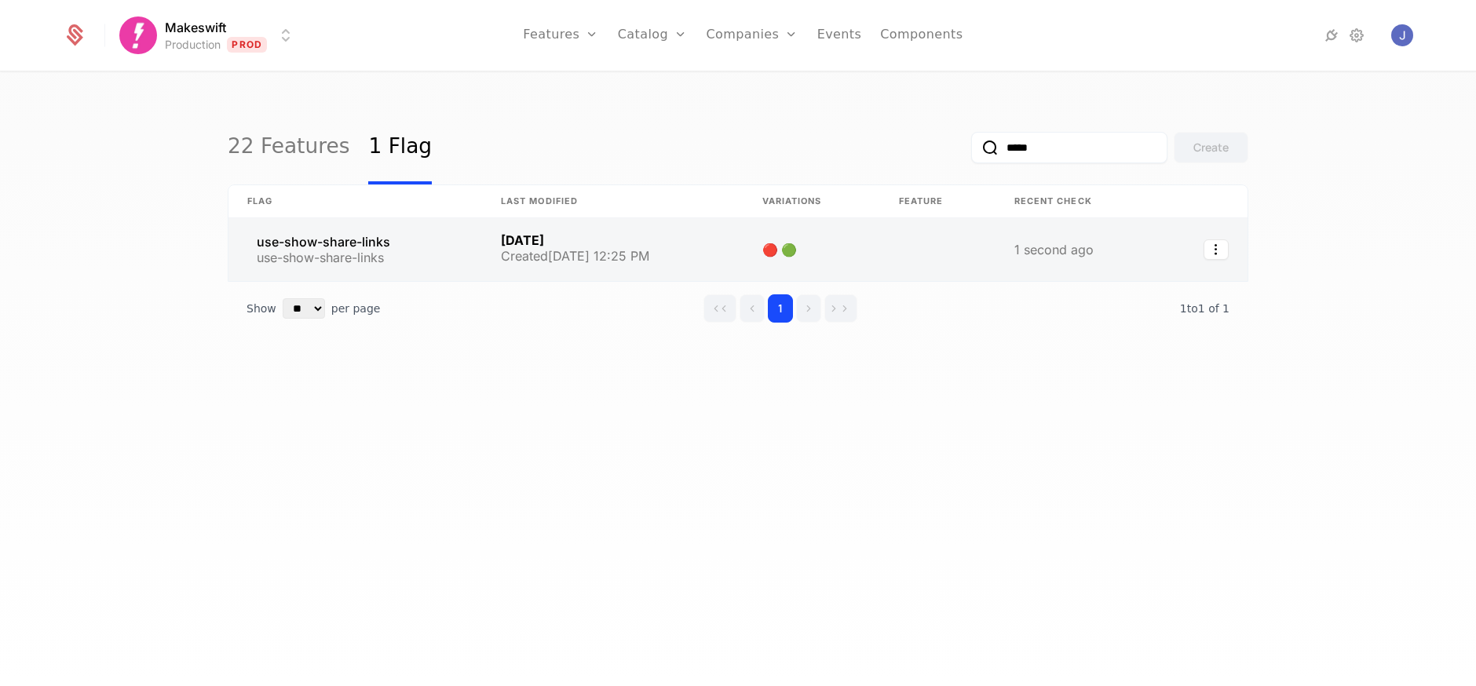
click at [461, 245] on link at bounding box center [355, 249] width 254 height 63
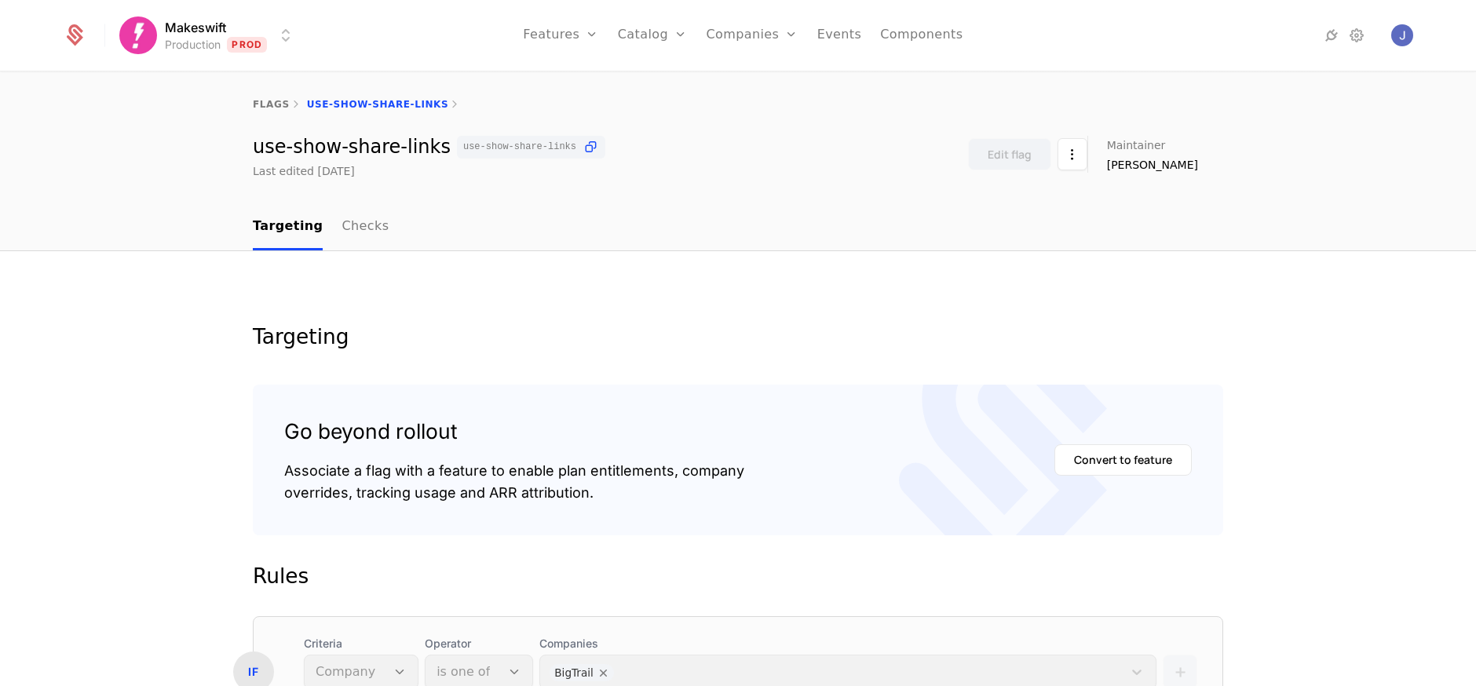
click at [270, 47] on html "Makeswift Production Prod Features Features Flags Catalog Plans Add Ons Configu…" at bounding box center [738, 343] width 1476 height 686
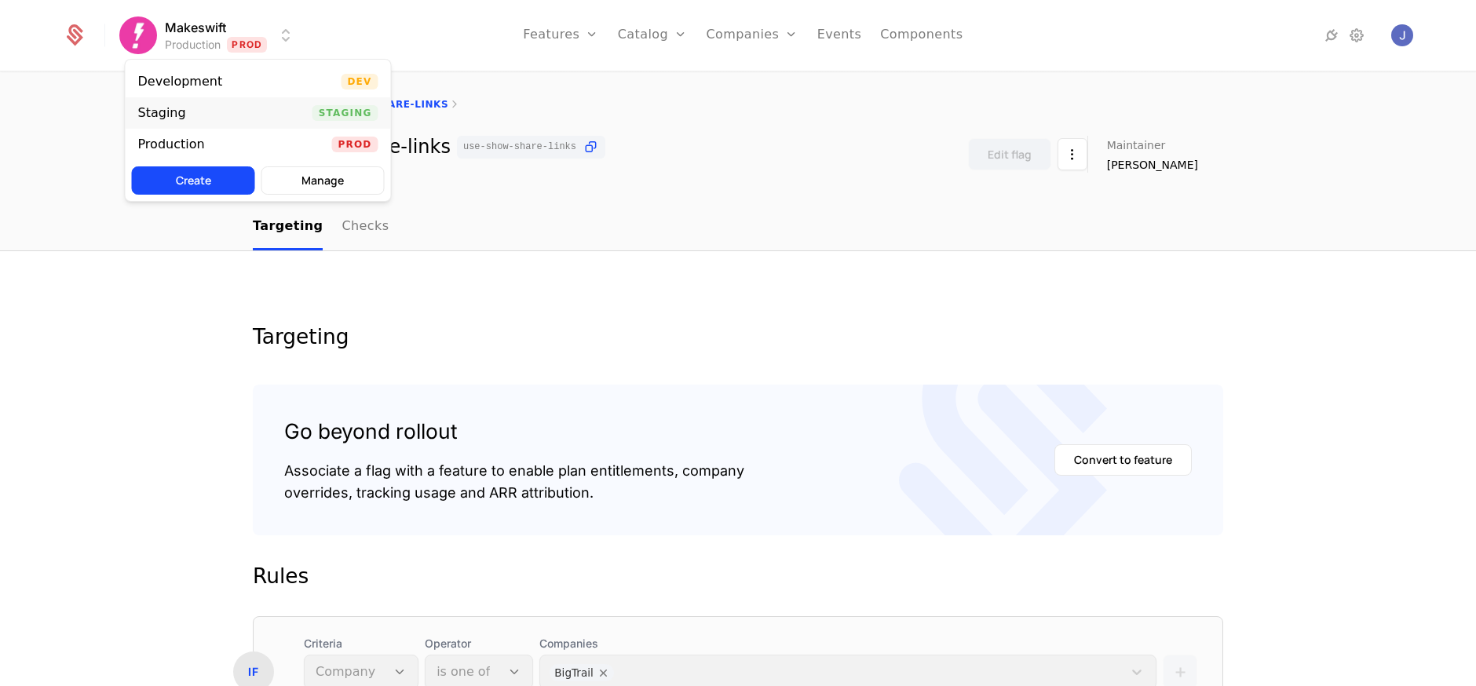
click at [286, 112] on div "Staging Staging" at bounding box center [258, 112] width 265 height 31
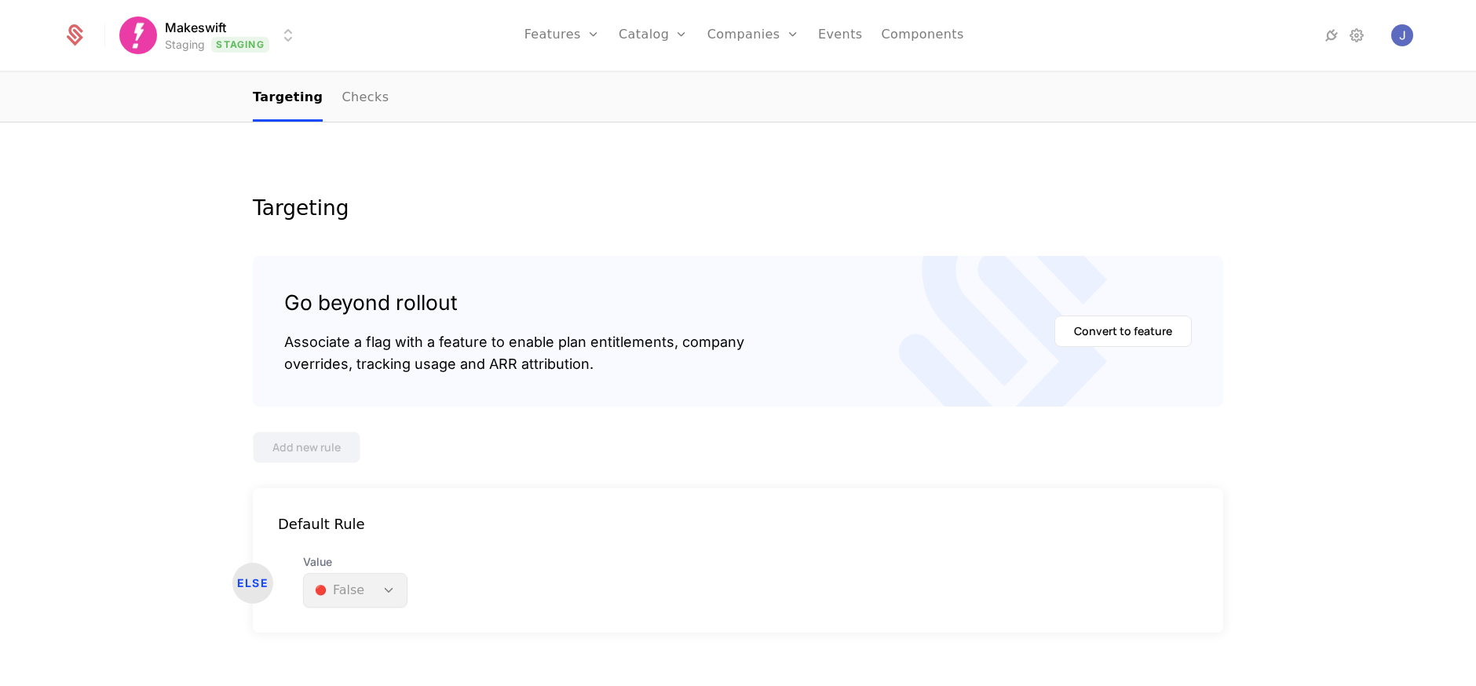
scroll to position [150, 0]
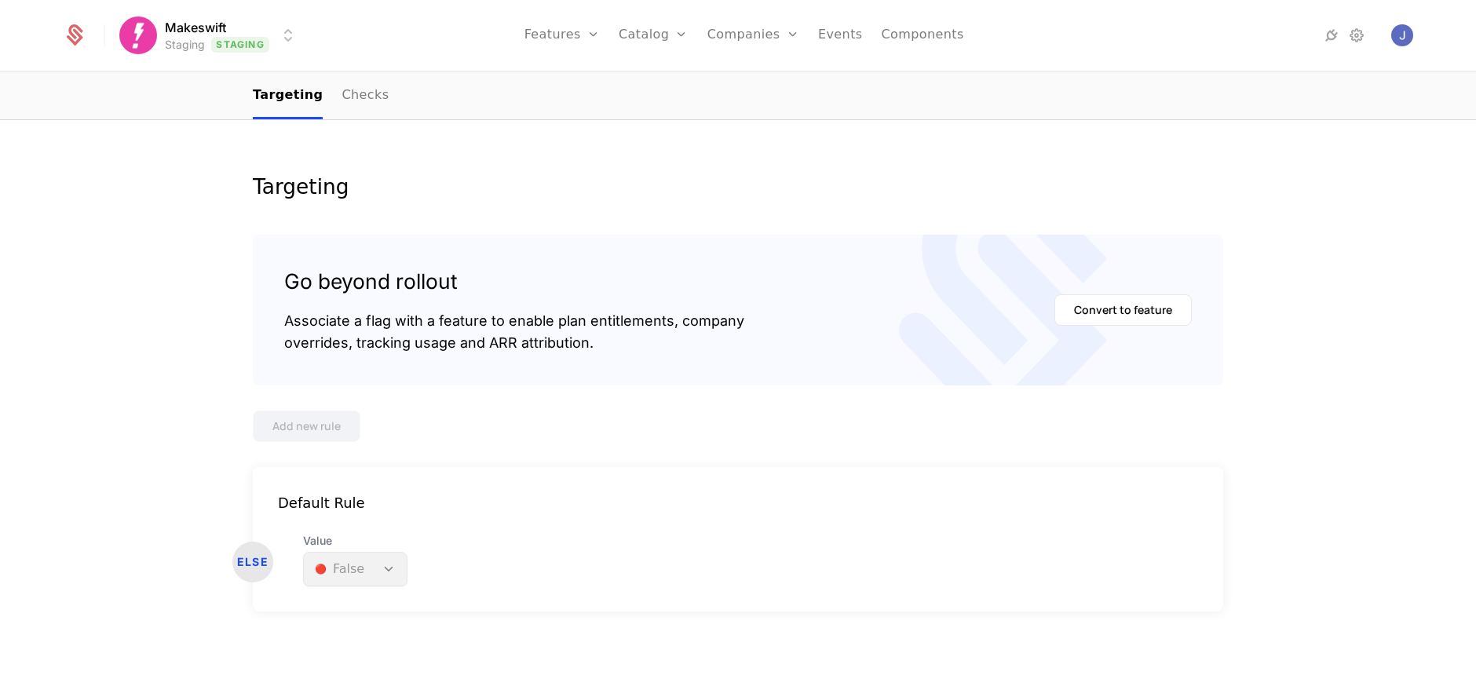
click at [279, 34] on html "Makeswift Staging Staging Features Features Flags Catalog Plans Add Ons Configu…" at bounding box center [738, 343] width 1476 height 686
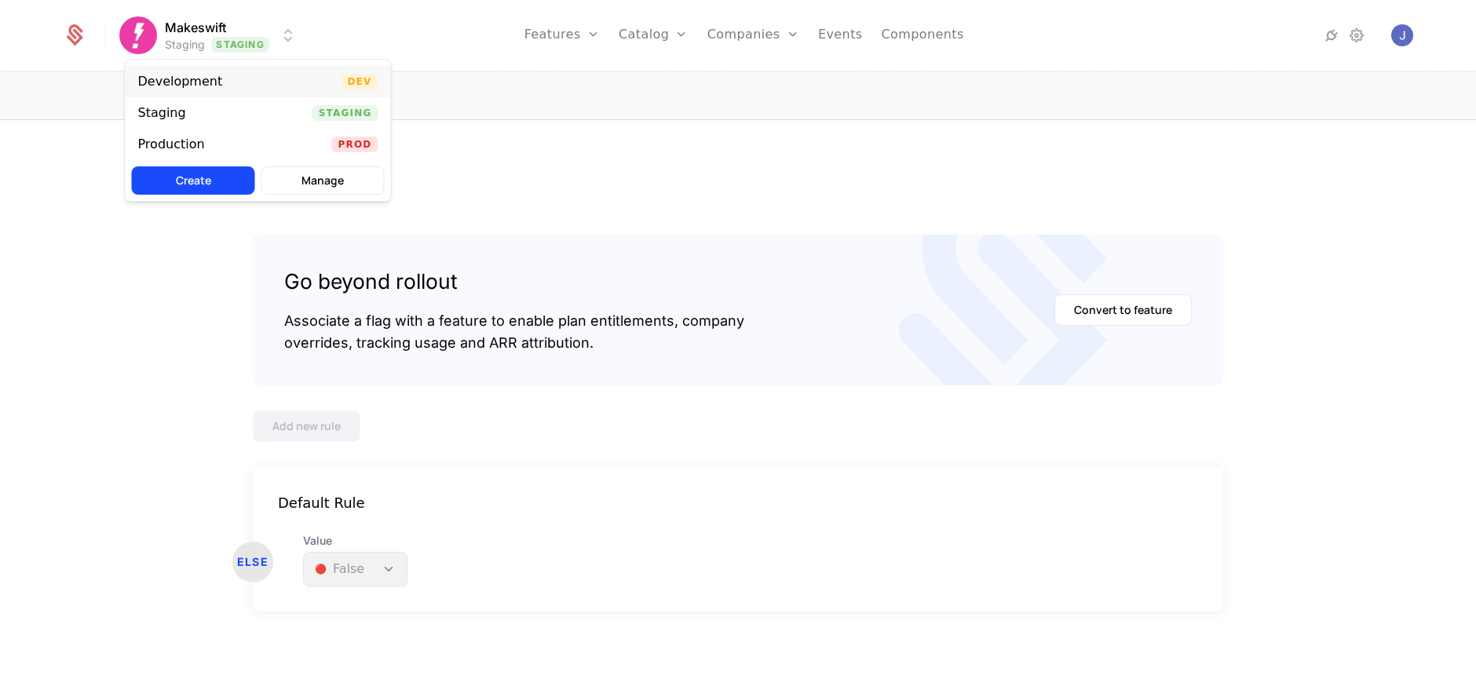
click at [265, 76] on div "Development Dev" at bounding box center [258, 81] width 265 height 31
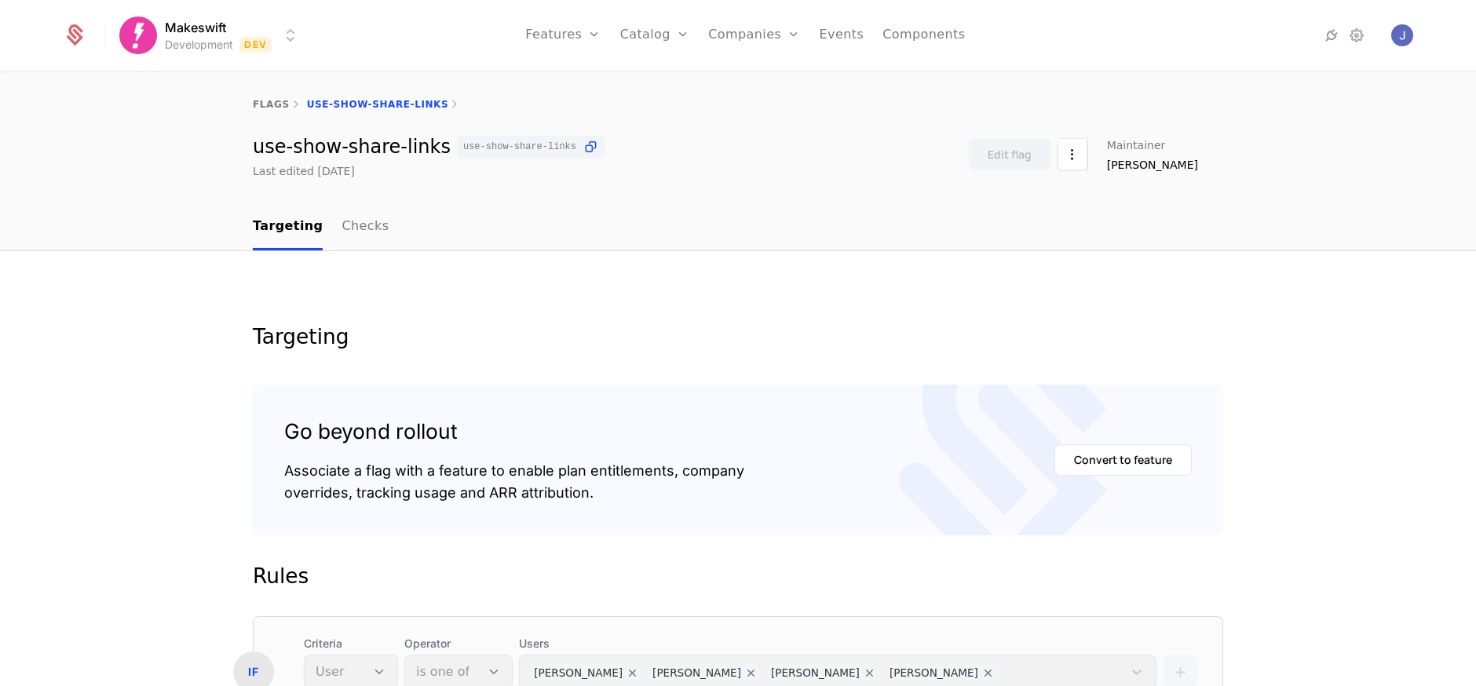
click at [253, 13] on div "Makeswift Development Dev Features Features Flags Catalog Plans Add Ons Configu…" at bounding box center [737, 35] width 1349 height 71
click at [254, 13] on div "Makeswift Development Dev Features Features Flags Catalog Plans Add Ons Configu…" at bounding box center [737, 35] width 1349 height 71
click at [256, 37] on html "Makeswift Development Dev Features Features Flags Catalog Plans Add Ons Configu…" at bounding box center [738, 343] width 1476 height 686
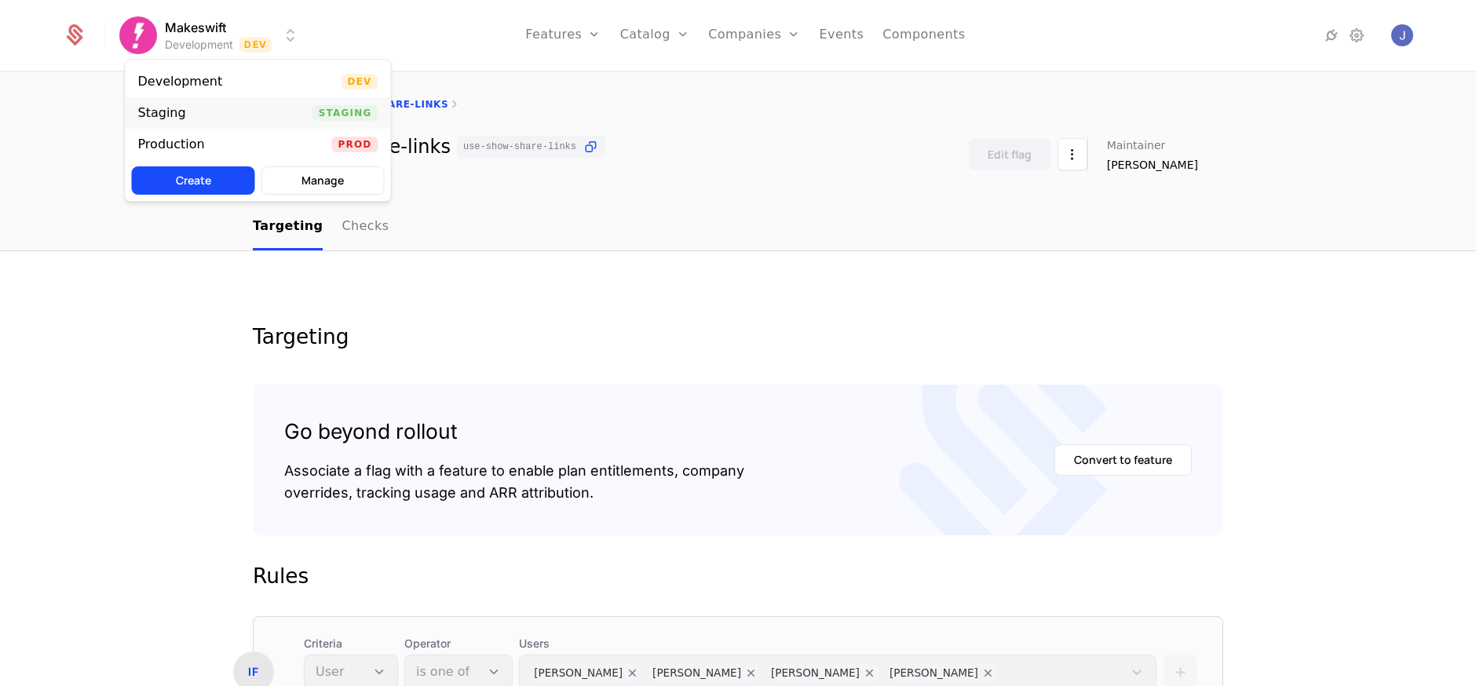
click at [213, 121] on div "Staging Staging" at bounding box center [258, 112] width 265 height 31
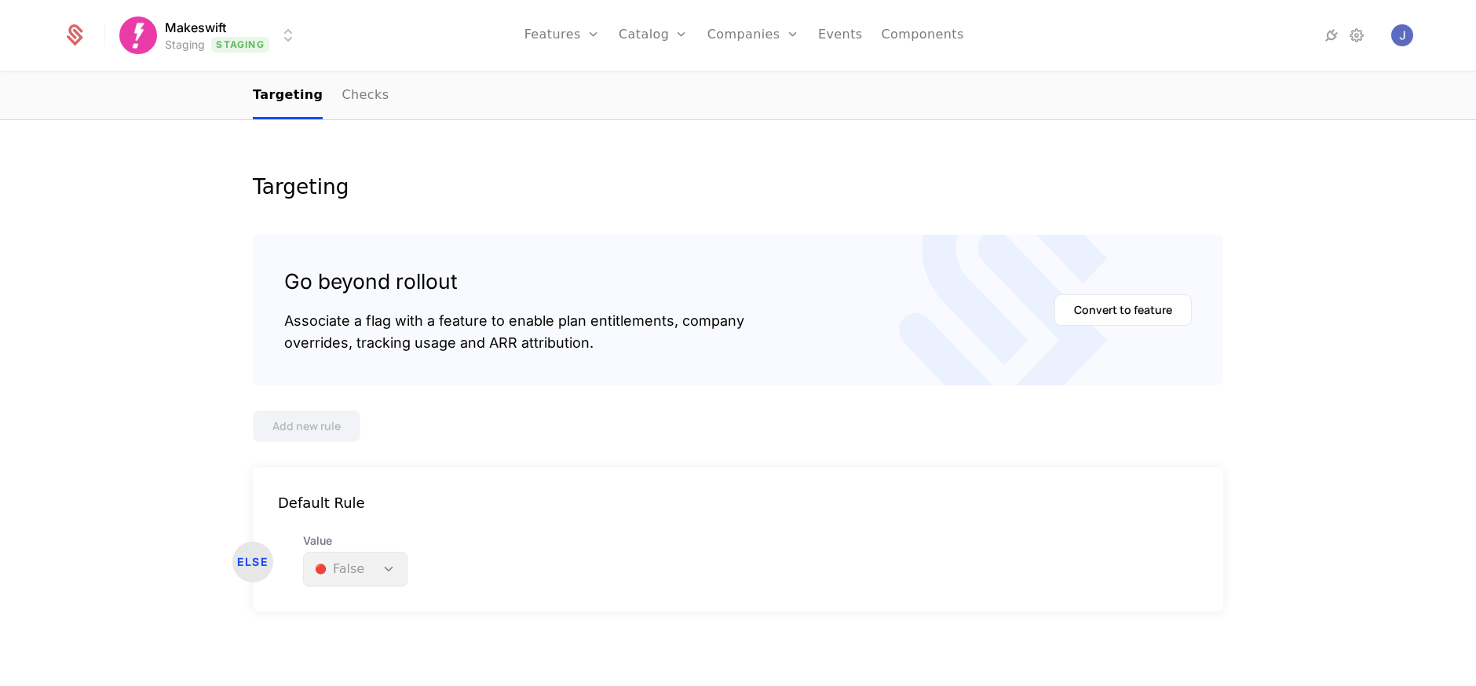
scroll to position [149, 0]
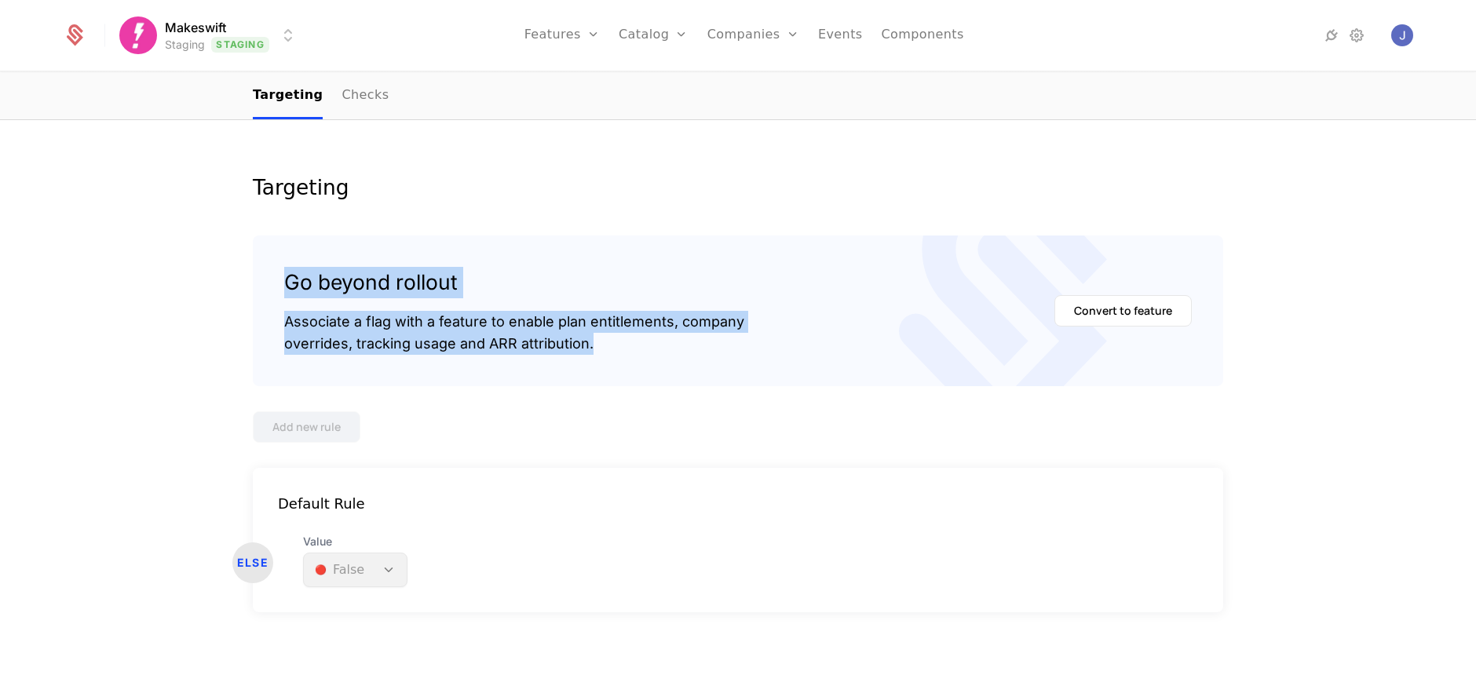
drag, startPoint x: 750, startPoint y: 210, endPoint x: 759, endPoint y: 384, distance: 173.7
click at [759, 384] on div "Targeting Go beyond rollout Associate a flag with a feature to enable plan enti…" at bounding box center [738, 413] width 970 height 473
click at [759, 384] on div "Go beyond rollout Associate a flag with a feature to enable plan entitlements, …" at bounding box center [738, 310] width 970 height 151
drag, startPoint x: 759, startPoint y: 384, endPoint x: 759, endPoint y: 231, distance: 153.1
click at [759, 231] on div "Targeting Go beyond rollout Associate a flag with a feature to enable plan enti…" at bounding box center [738, 413] width 970 height 473
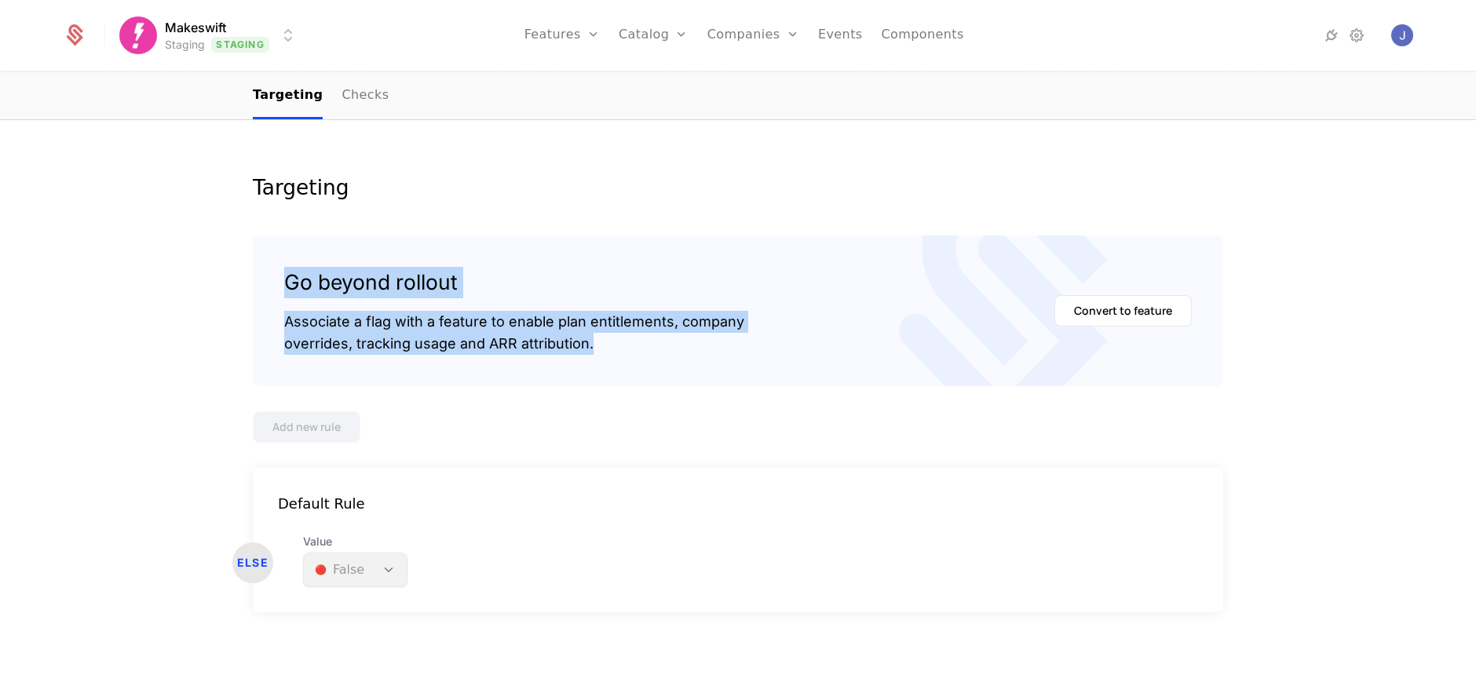
click at [759, 231] on div "Targeting Go beyond rollout Associate a flag with a feature to enable plan enti…" at bounding box center [738, 413] width 970 height 473
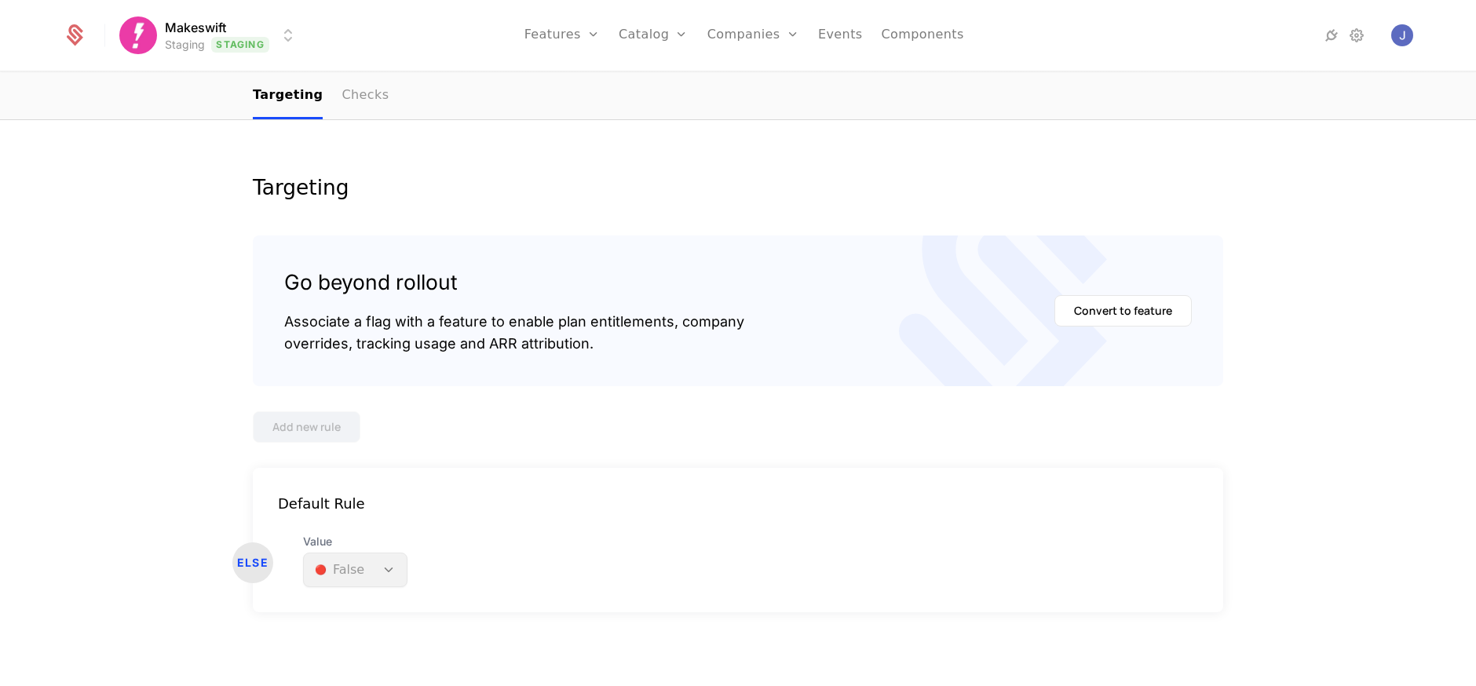
click at [354, 93] on link "Checks" at bounding box center [364, 96] width 47 height 46
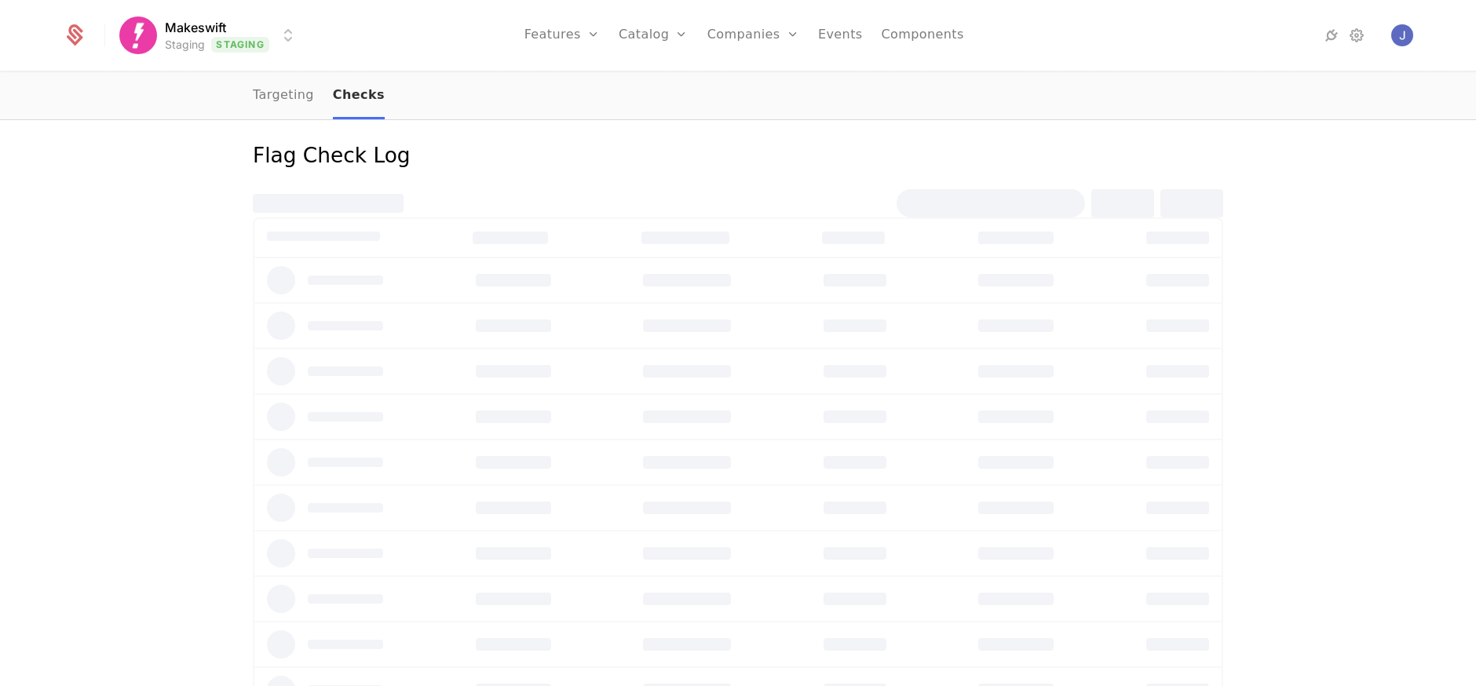
scroll to position [111, 0]
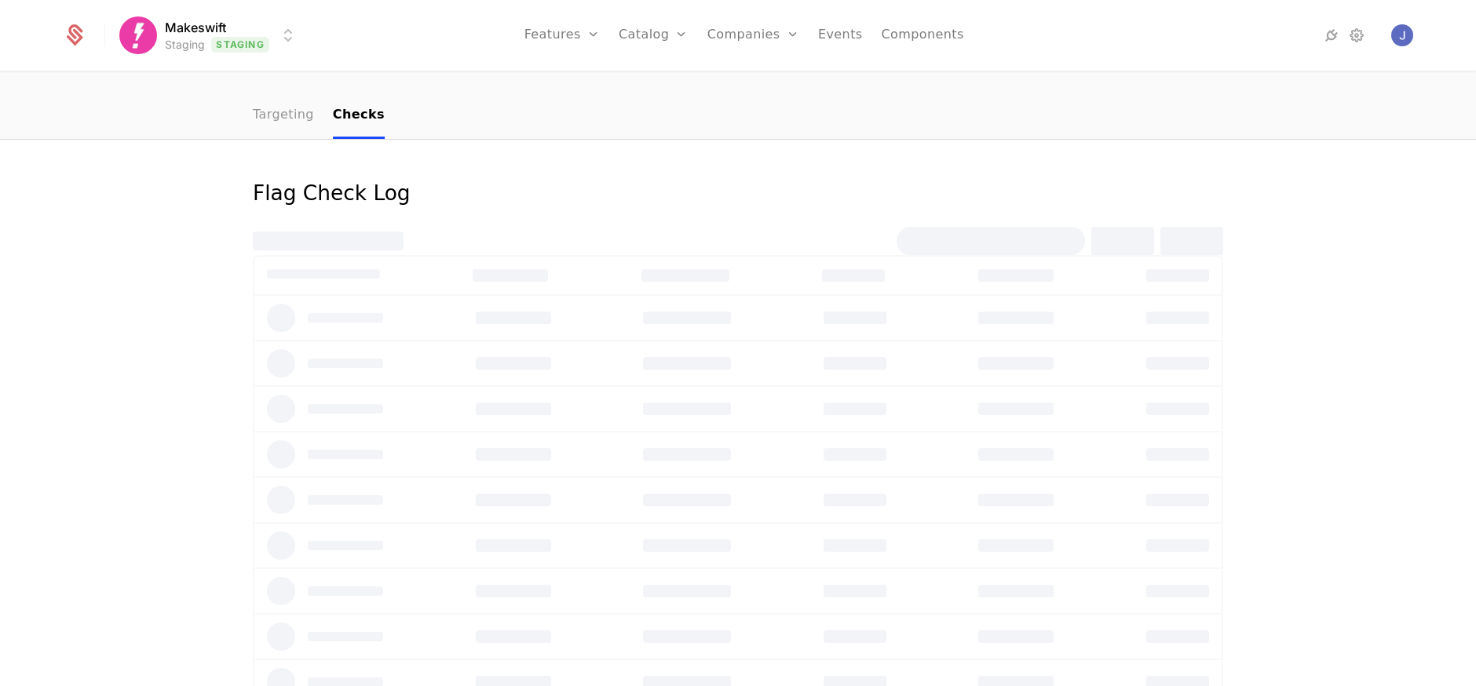
click at [286, 100] on link "Targeting" at bounding box center [283, 116] width 61 height 46
